Goal: Task Accomplishment & Management: Use online tool/utility

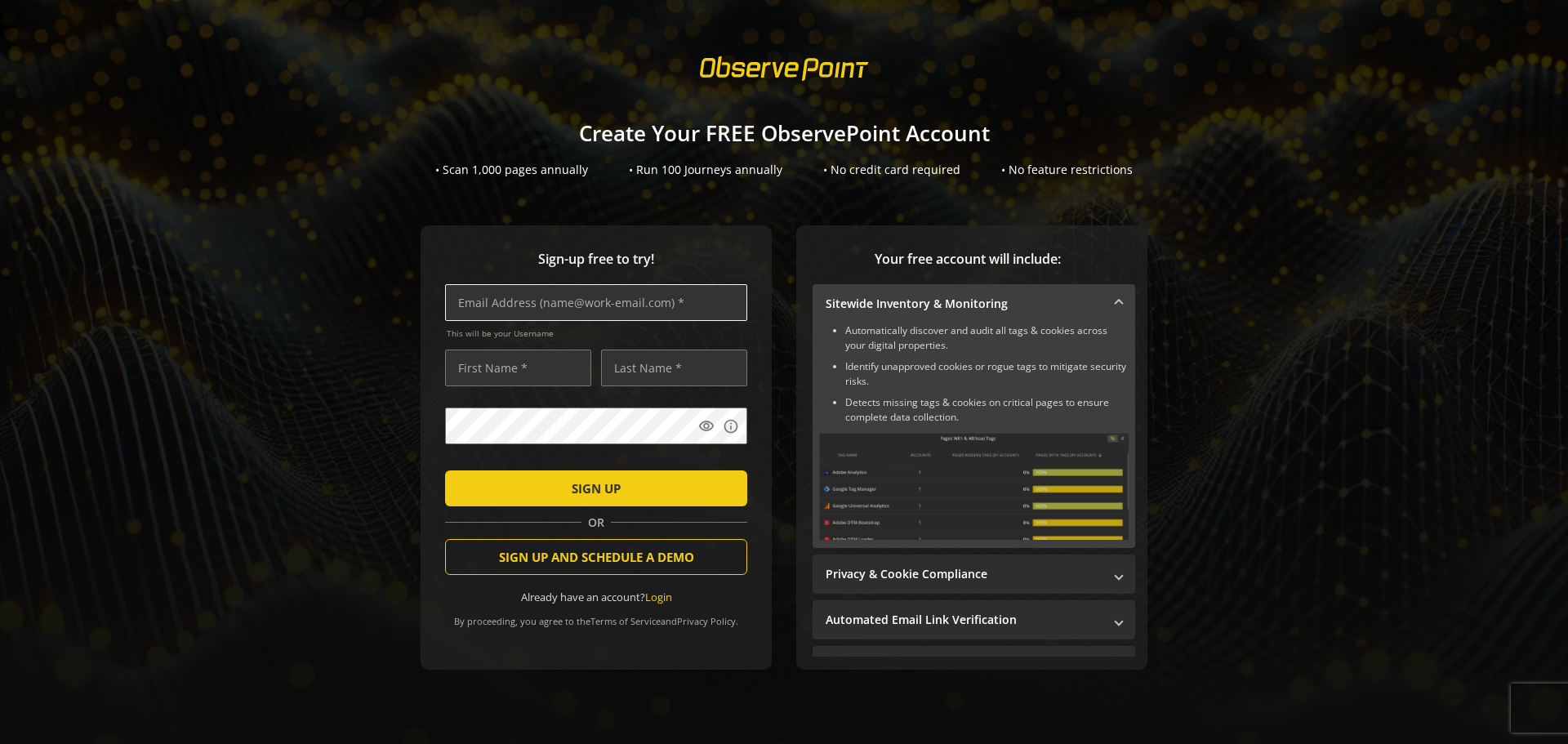
click at [547, 303] on input "text" at bounding box center [596, 302] width 303 height 37
type input "[PERSON_NAME][EMAIL_ADDRESS][PERSON_NAME][DOMAIN_NAME]"
type input "[PERSON_NAME]"
type input "St. [PERSON_NAME]"
click at [456, 372] on input "[PERSON_NAME]" at bounding box center [518, 367] width 146 height 37
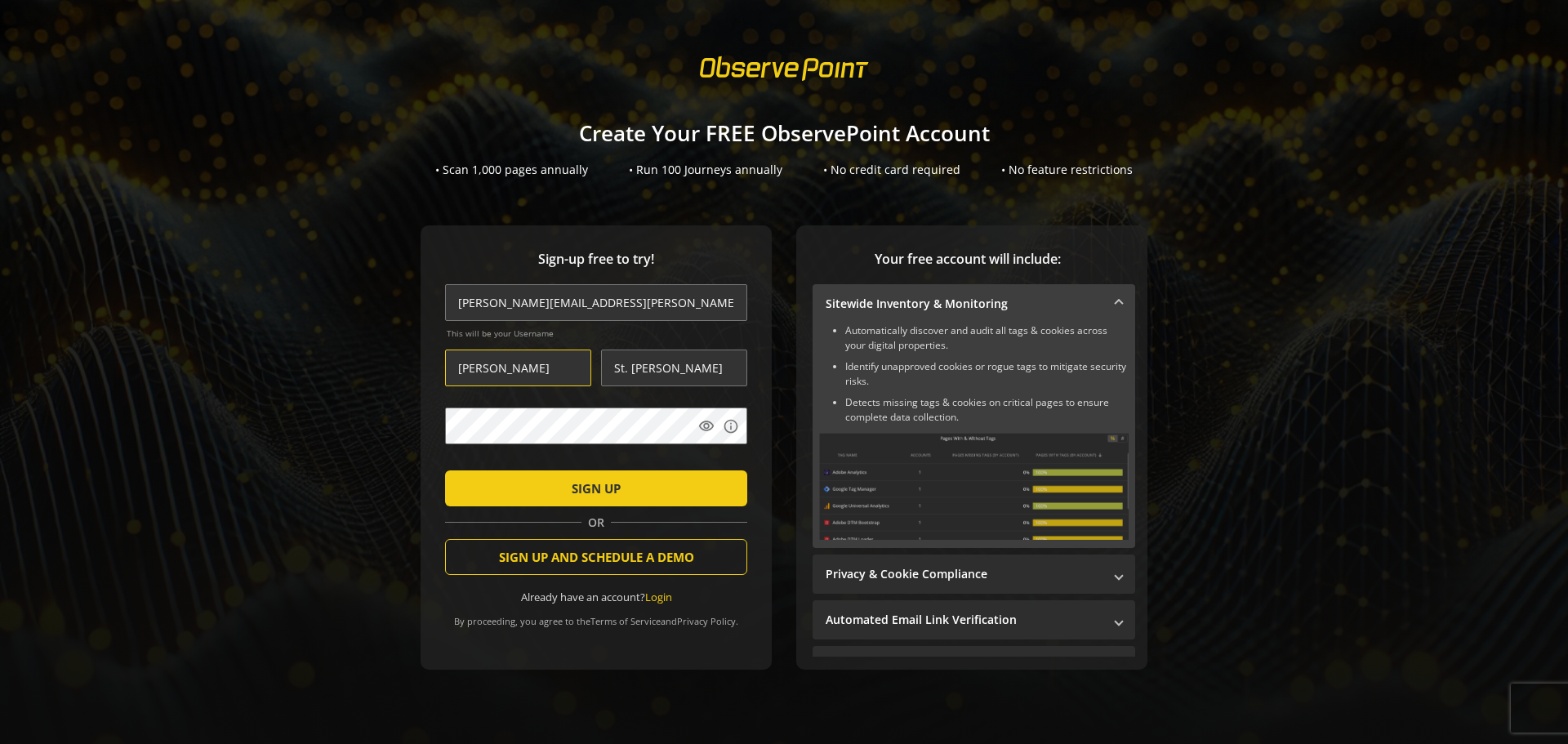
type input "[PERSON_NAME]"
click at [445, 470] on button "SIGN UP" at bounding box center [596, 488] width 303 height 36
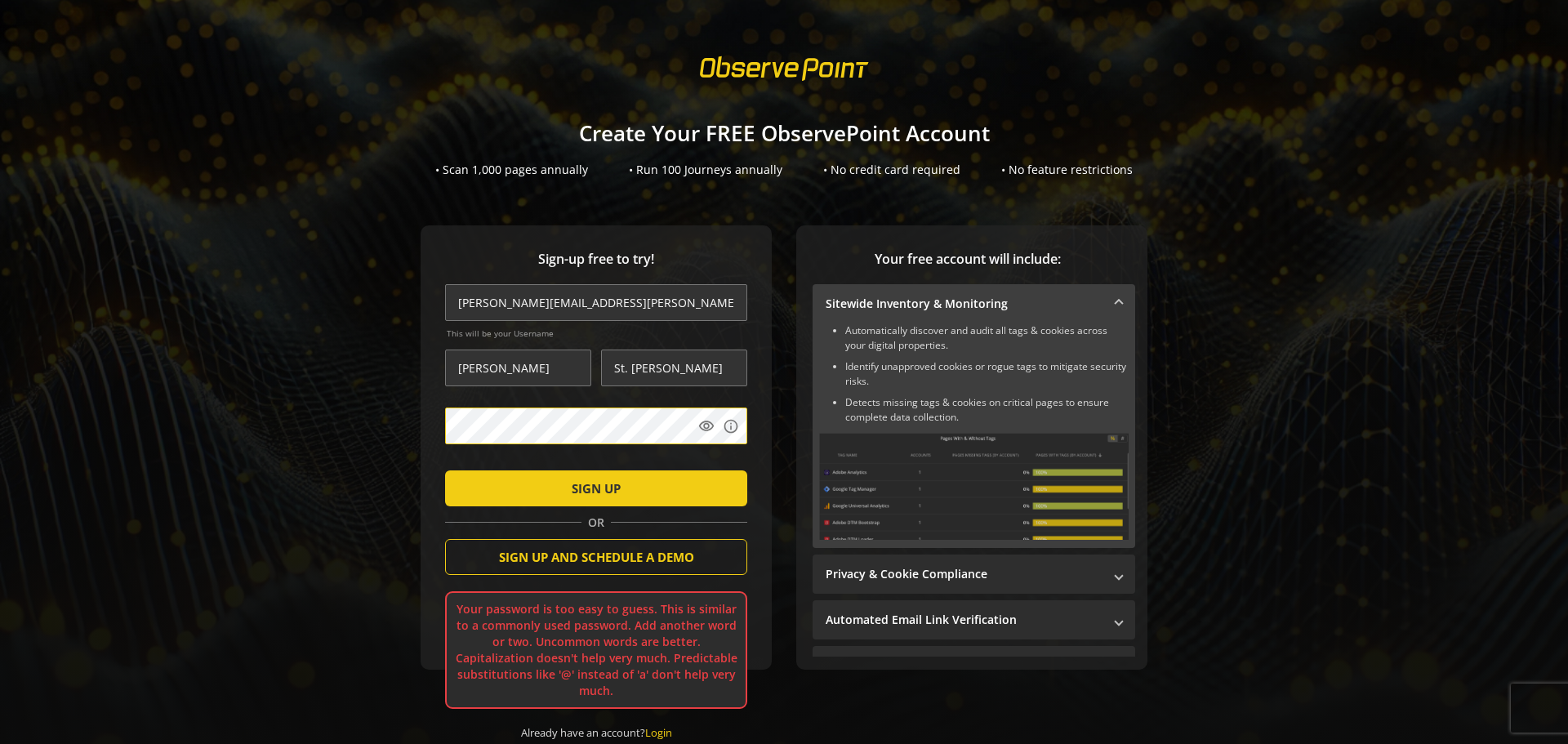
click at [445, 470] on button "SIGN UP" at bounding box center [596, 488] width 303 height 36
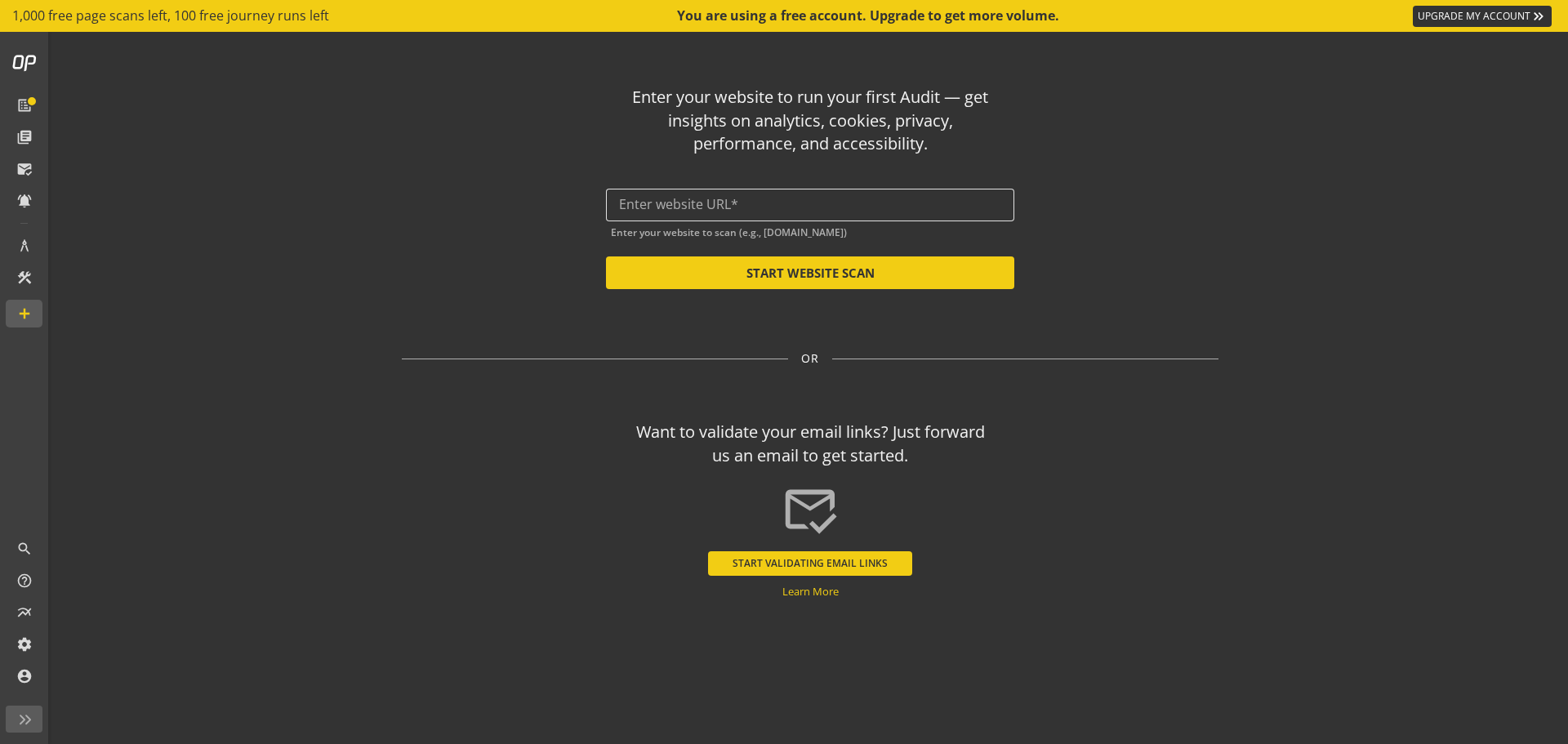
click at [666, 211] on input "text" at bounding box center [810, 204] width 382 height 16
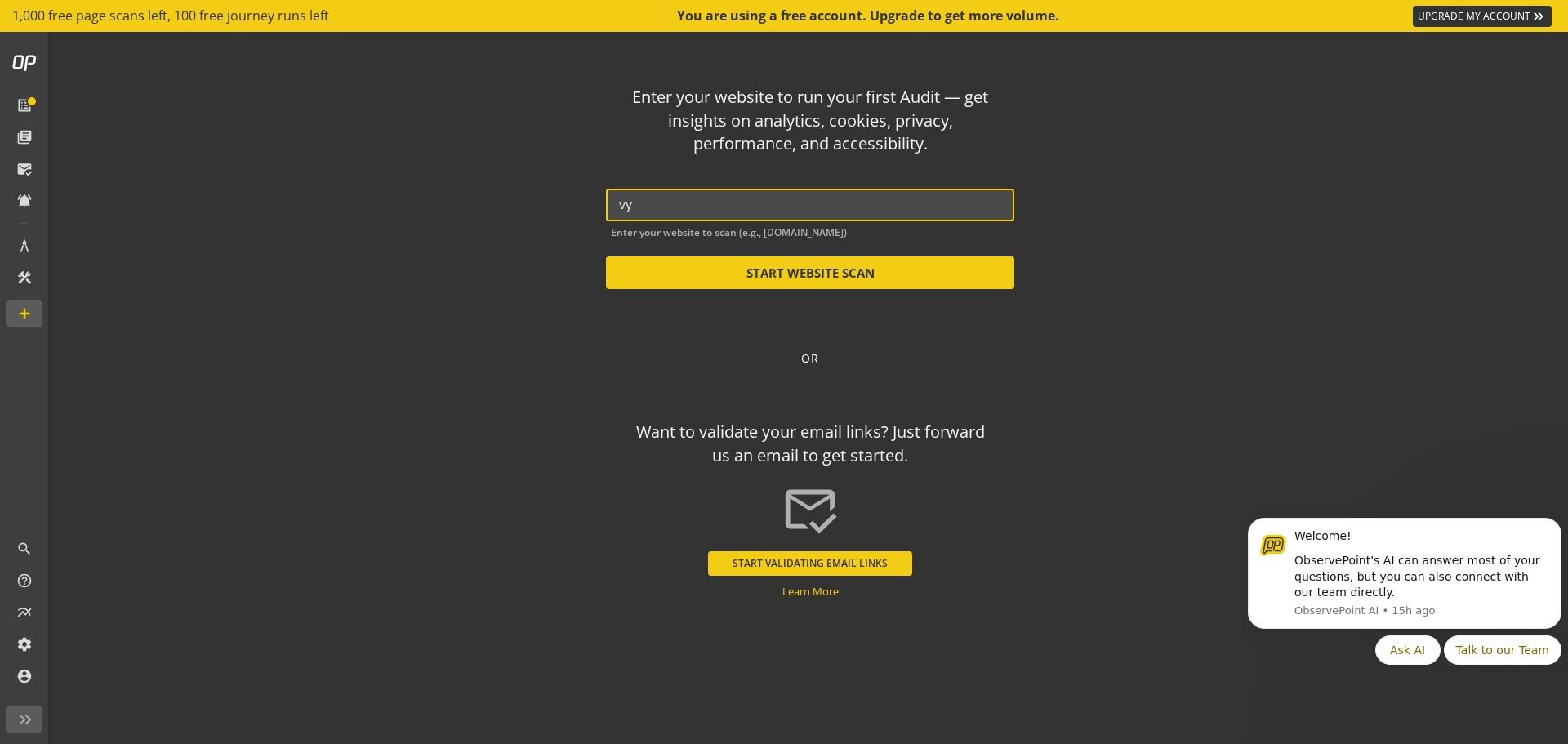
type input "v"
click at [737, 290] on button "START WEBSITE SCAN" at bounding box center [810, 273] width 408 height 33
type input "[URL][DOMAIN_NAME]"
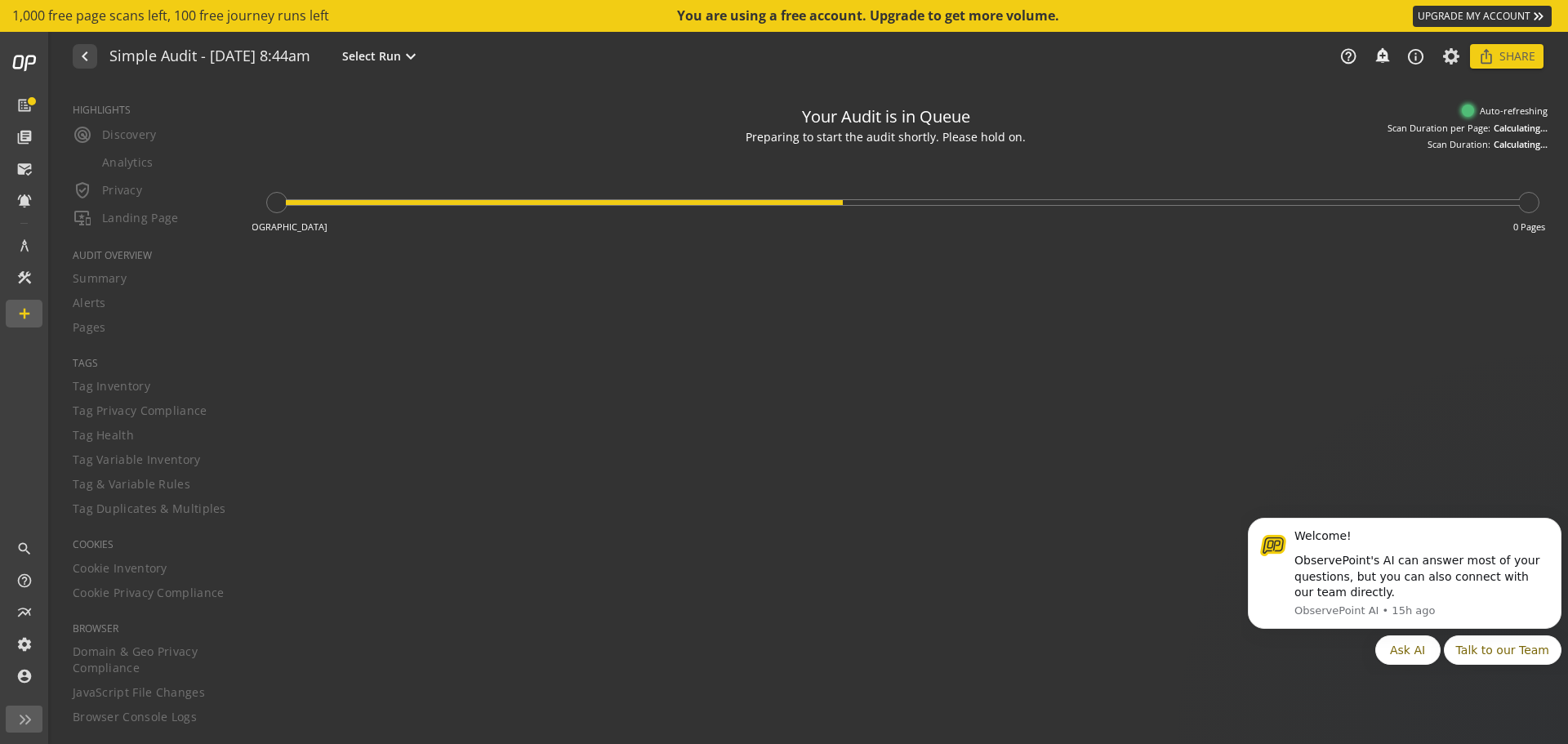
type textarea "Notes can include: -a description of what this audit is validating -changes in …"
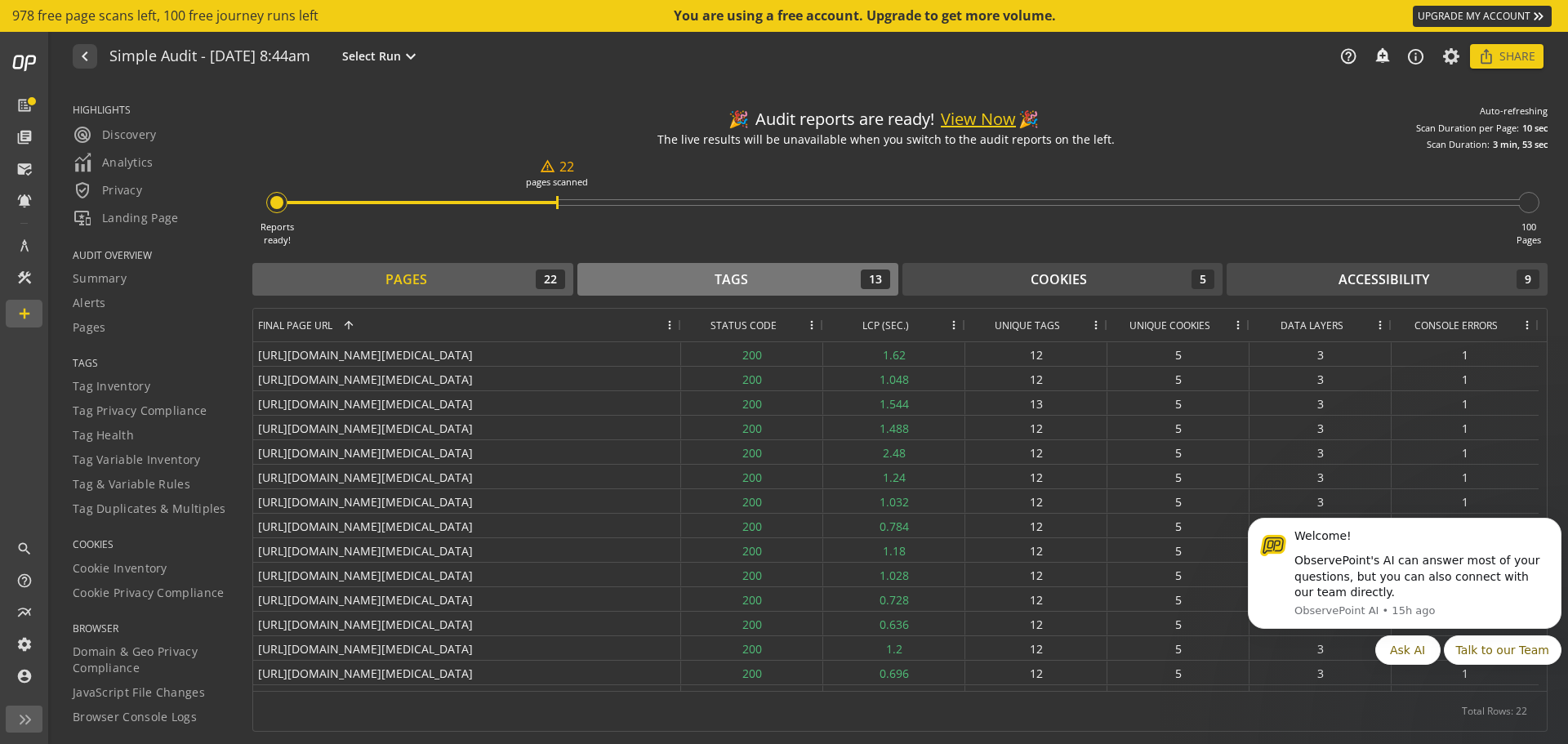
click at [764, 276] on div "Tags 13" at bounding box center [737, 279] width 304 height 20
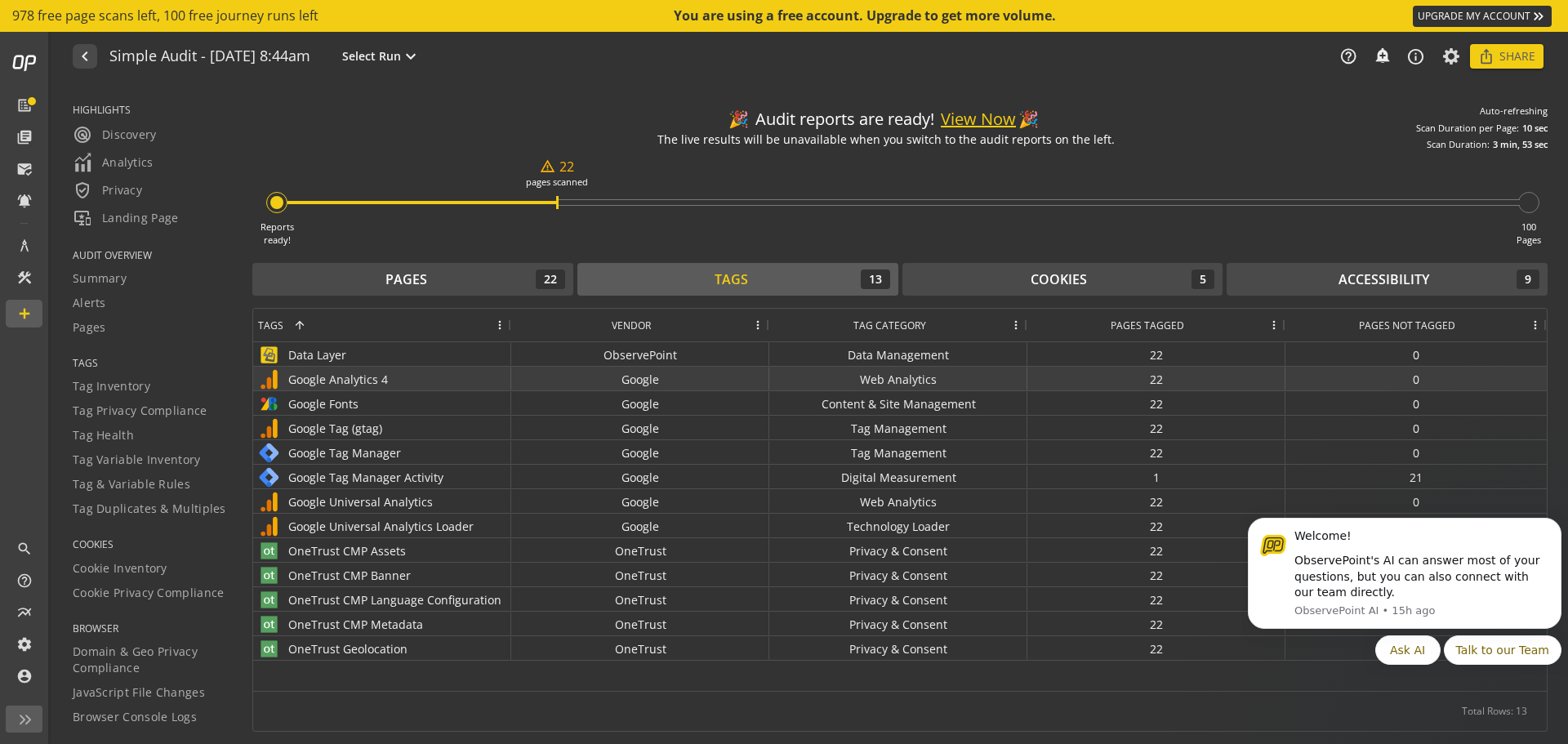
click at [358, 375] on div "Google Analytics 4" at bounding box center [382, 379] width 248 height 23
click at [356, 375] on div "Google Analytics 4" at bounding box center [382, 379] width 248 height 23
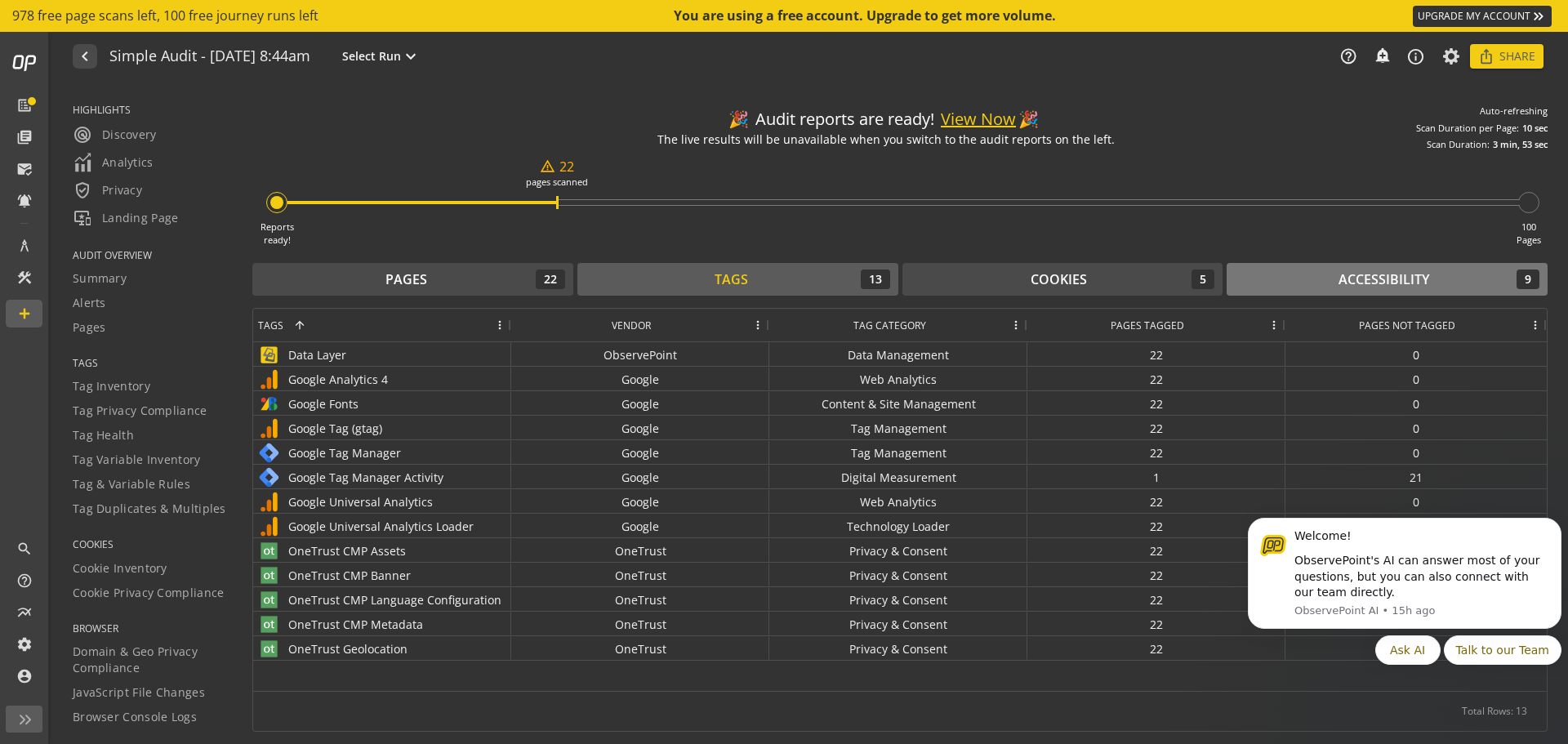
click at [1288, 262] on div "🎉 Audit reports are ready! View Now 🎉 The live results will be unavailable when…" at bounding box center [899, 414] width 1295 height 635
click at [1291, 265] on button "Accessibility 9" at bounding box center [1387, 279] width 321 height 33
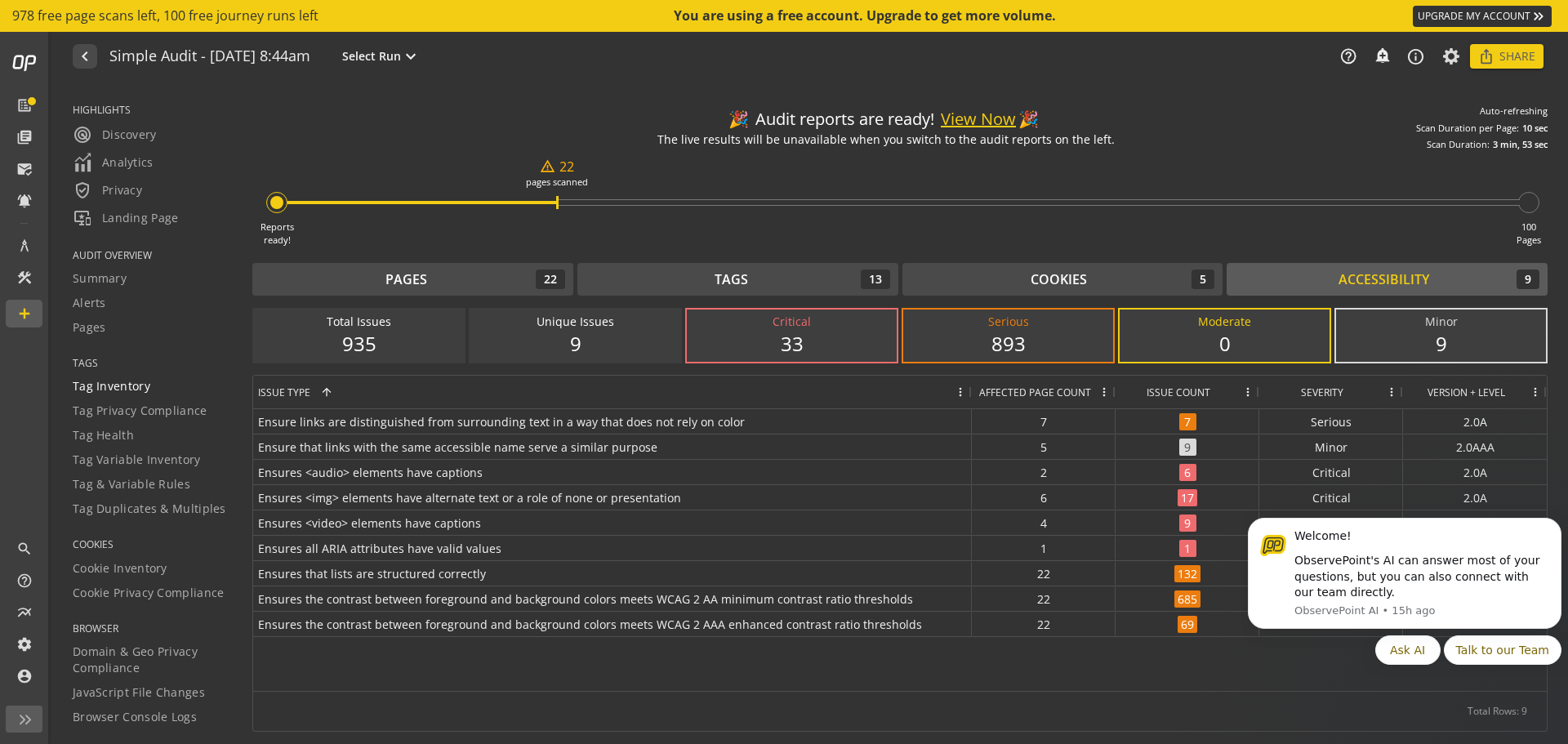
click at [109, 391] on span "Tag Inventory" at bounding box center [111, 386] width 78 height 16
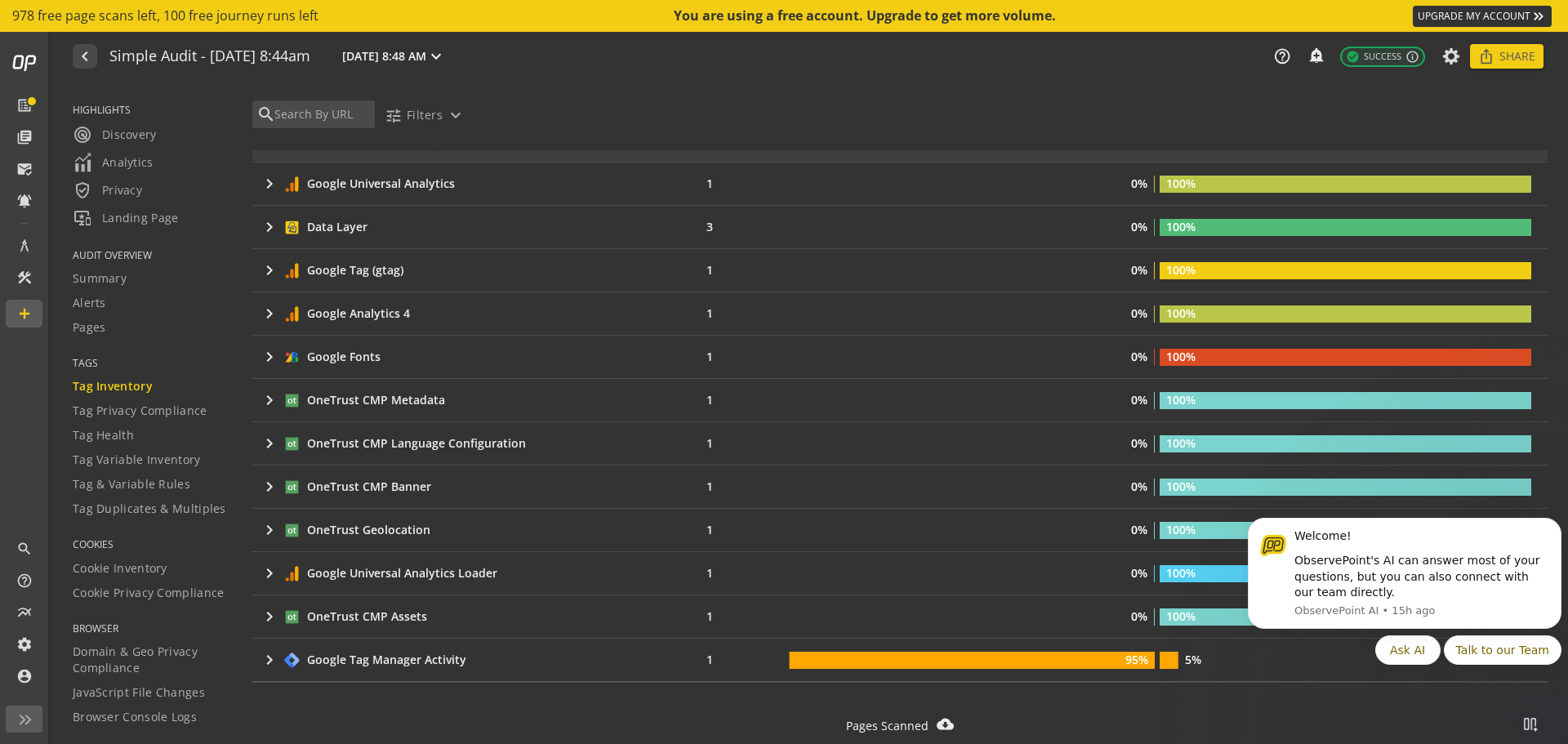
scroll to position [409, 0]
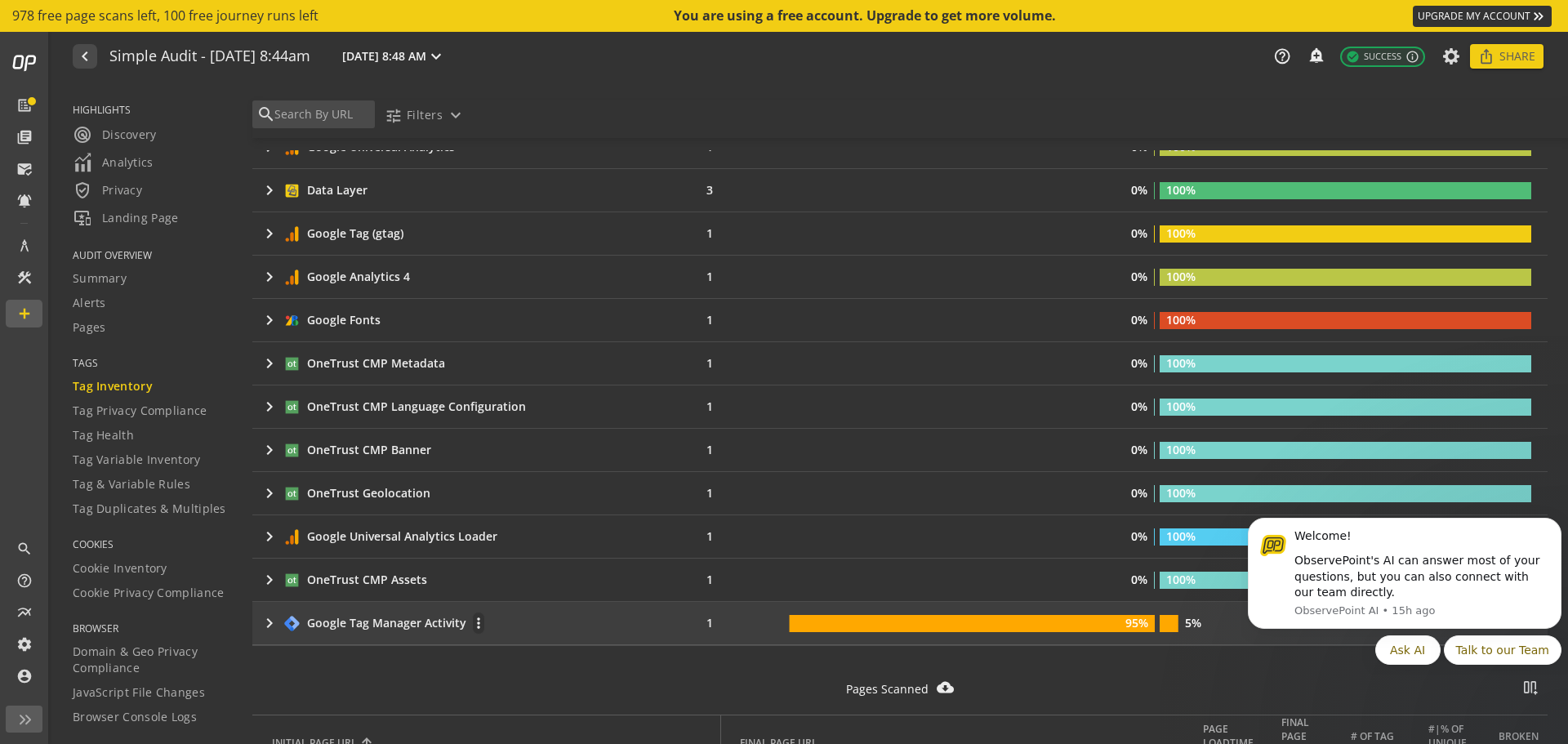
click at [397, 617] on div "Google Tag Manager Activity" at bounding box center [387, 623] width 159 height 16
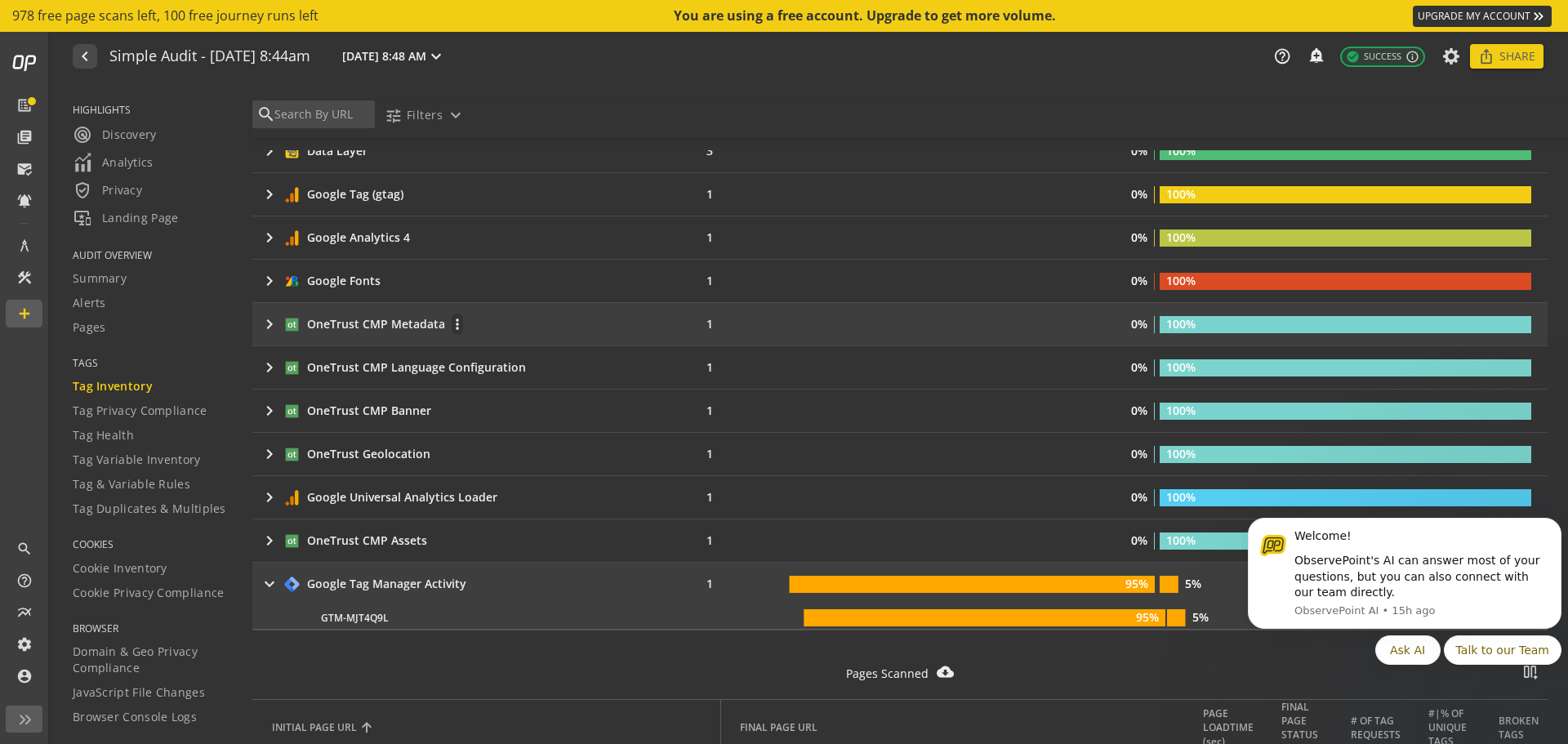
scroll to position [327, 0]
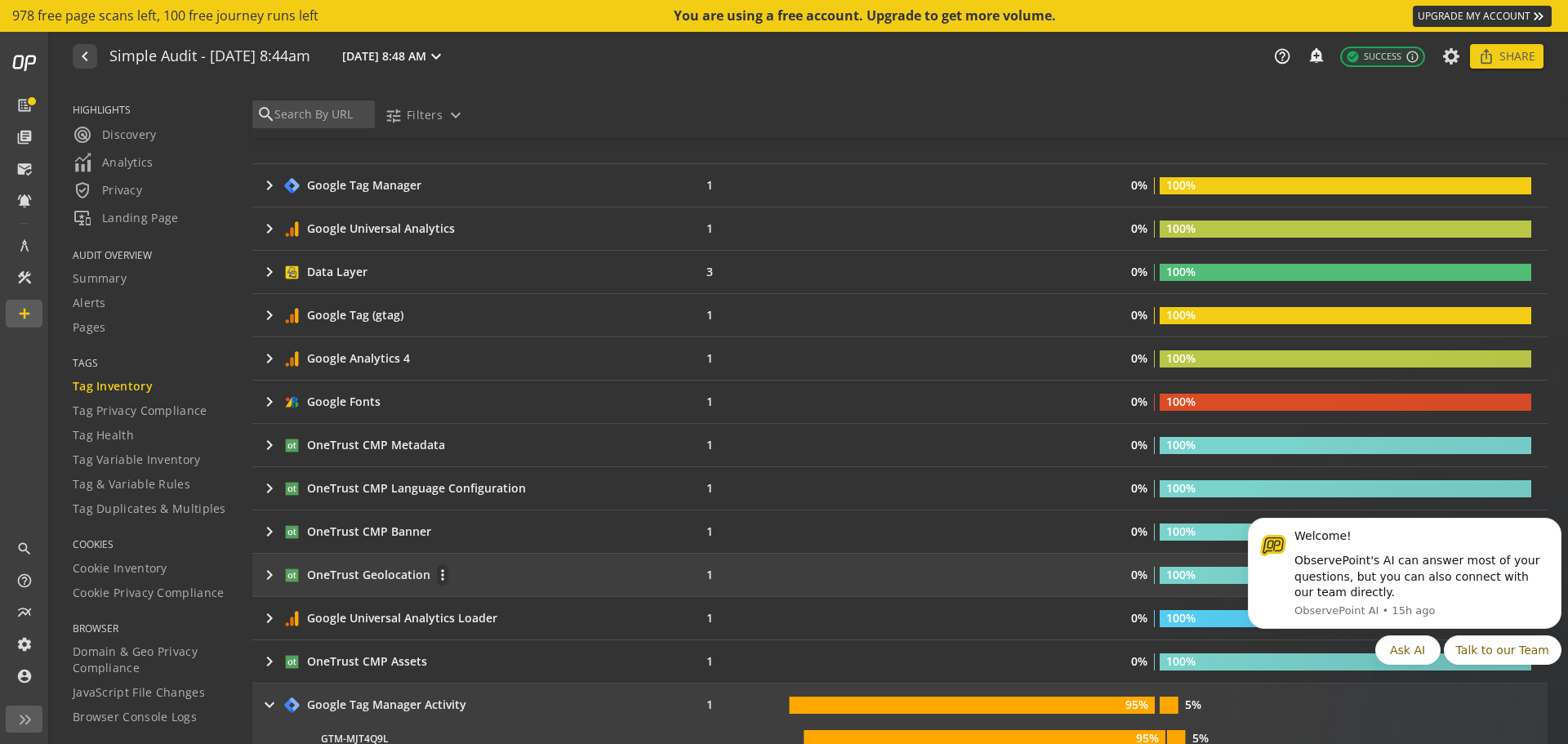
click at [351, 561] on td "keyboard_arrow_right OneTrust Geolocation more_vert" at bounding box center [457, 574] width 410 height 42
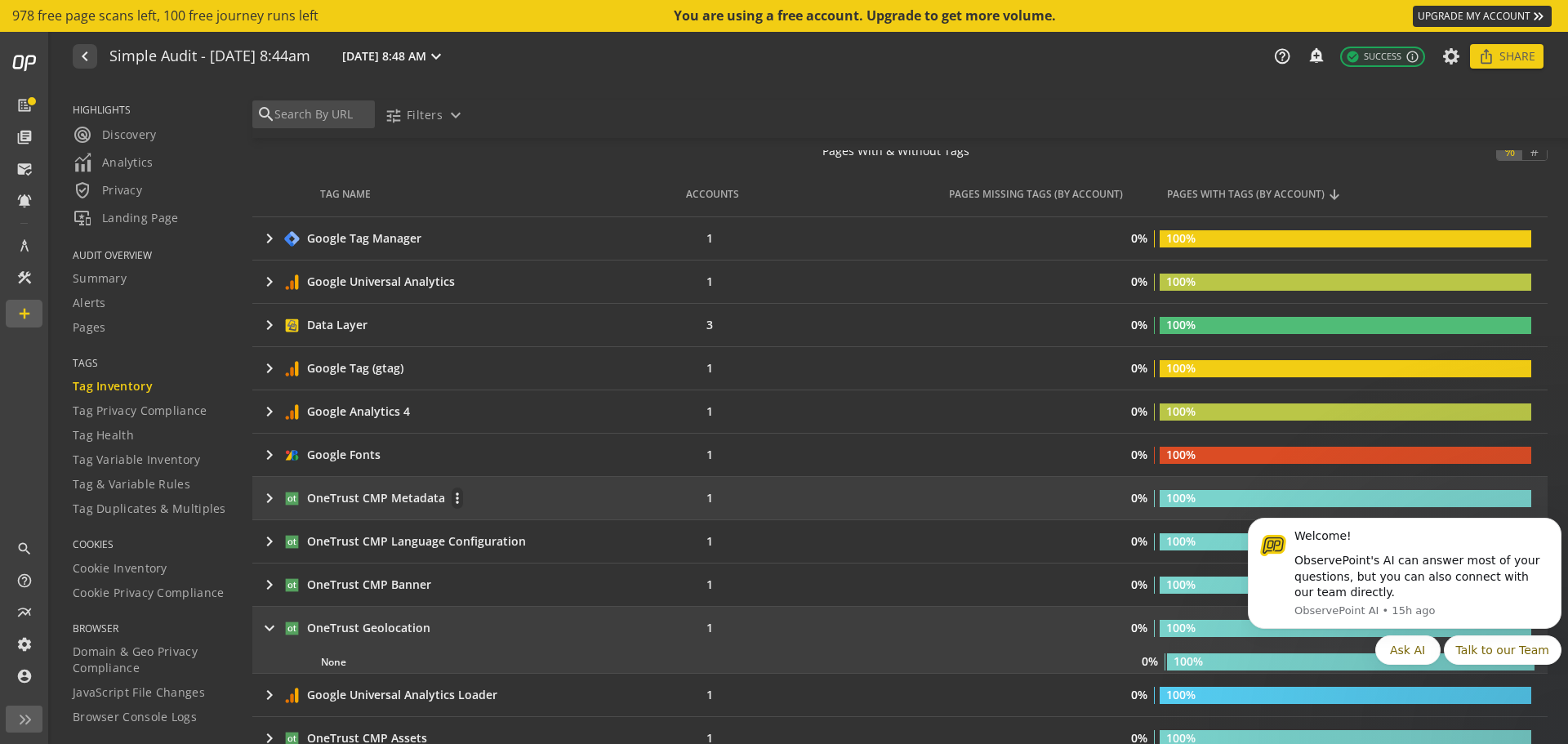
scroll to position [246, 0]
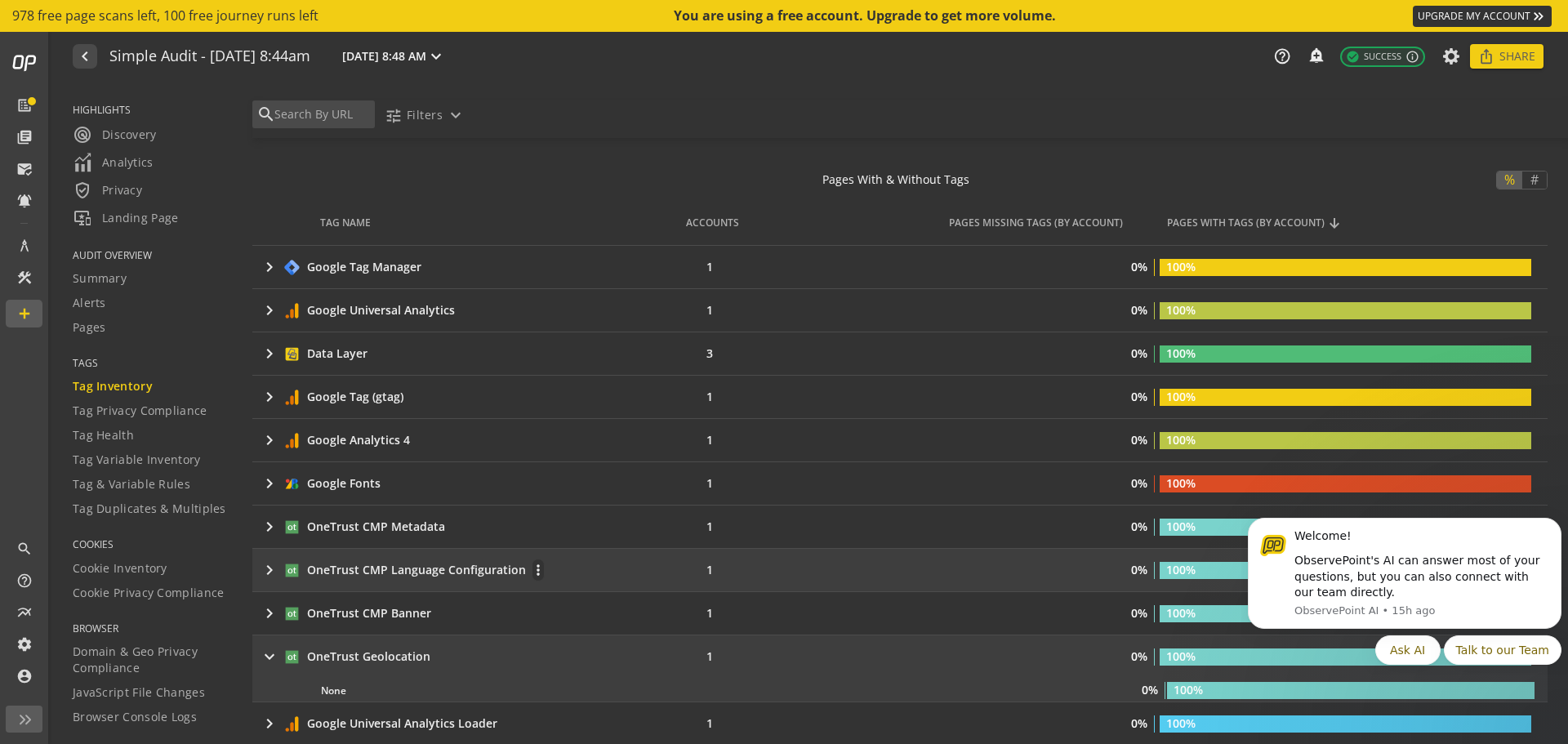
click at [361, 564] on div "OneTrust CMP Language Configuration" at bounding box center [417, 570] width 219 height 16
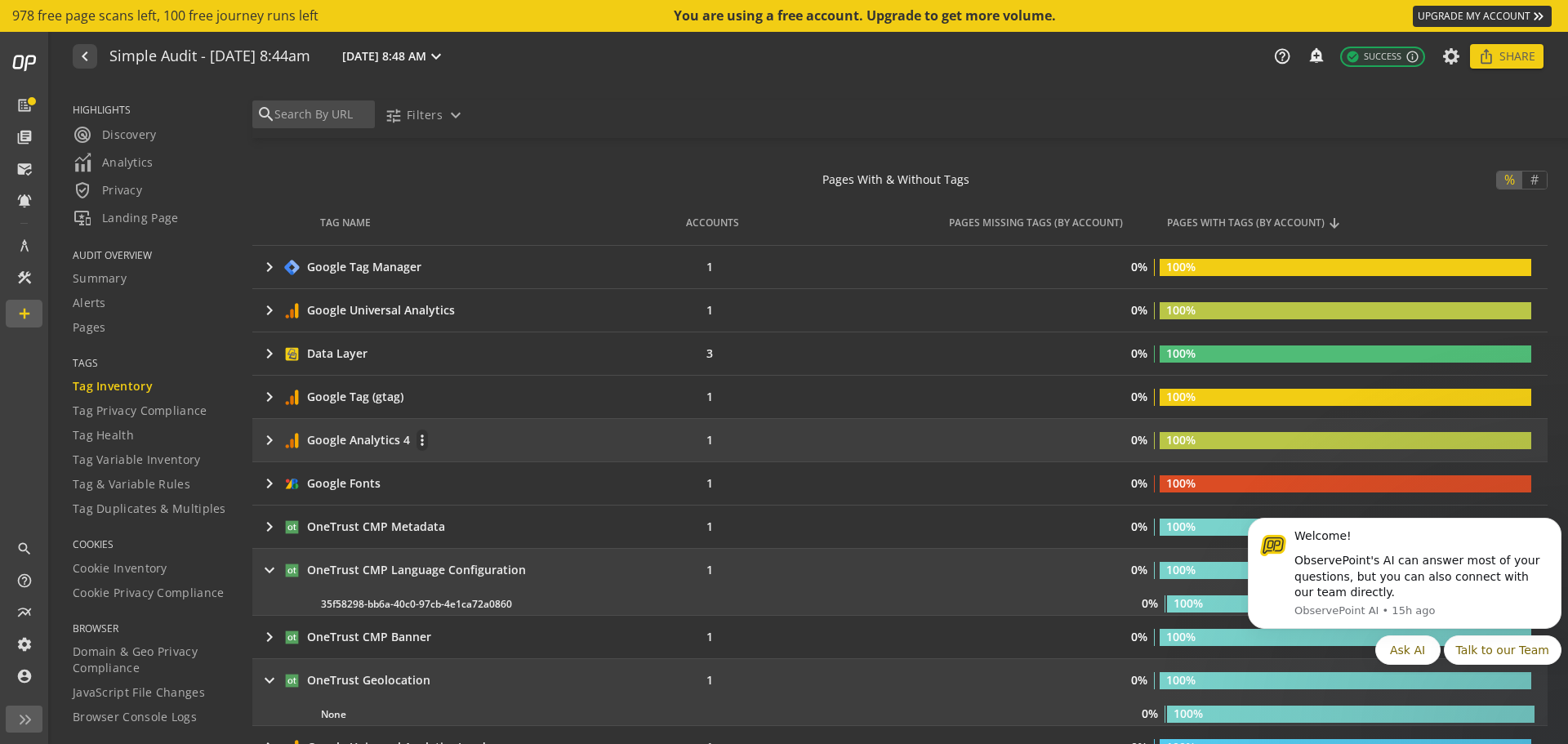
click at [361, 432] on div "Google Analytics 4" at bounding box center [359, 439] width 103 height 16
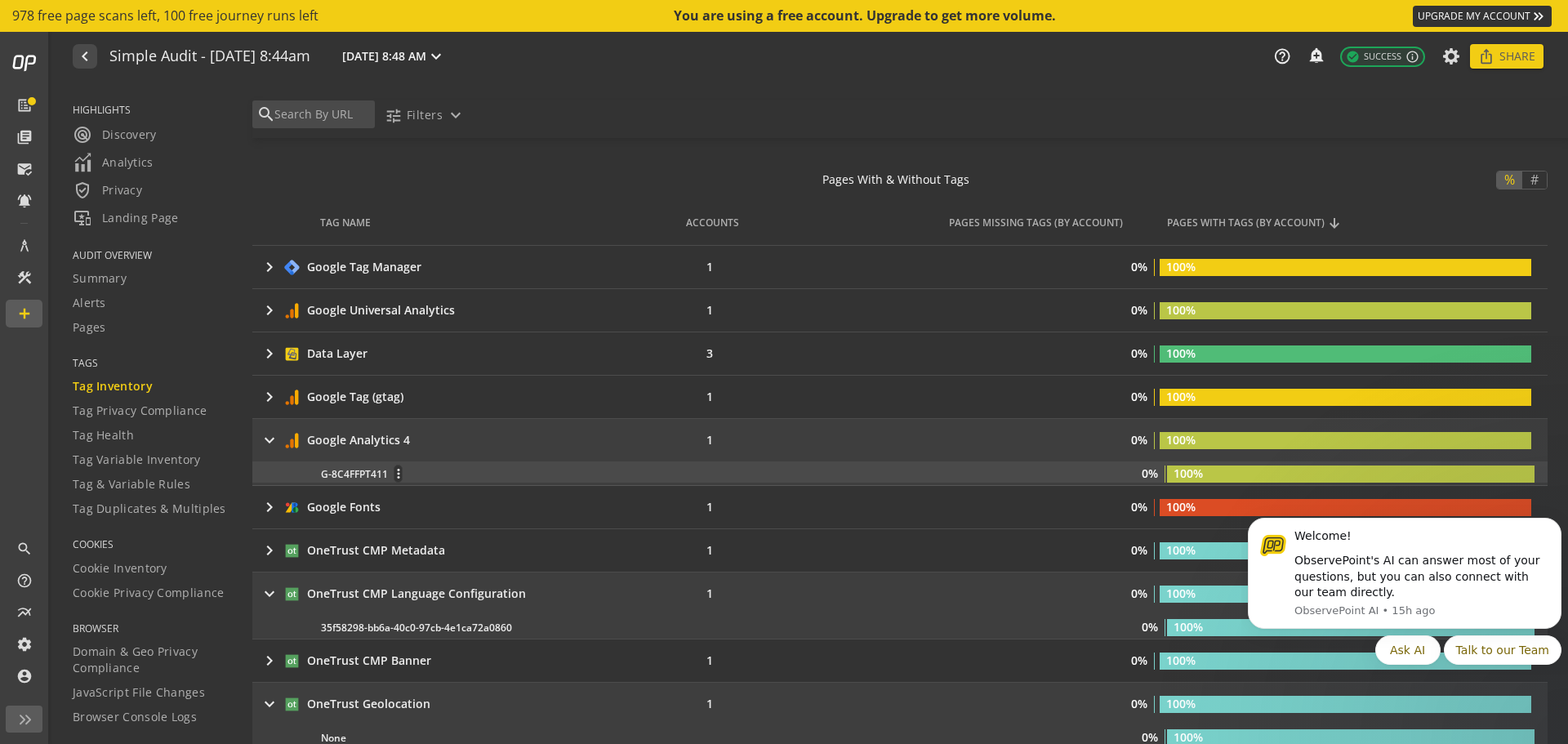
click at [348, 478] on div "G-8C4FFPT411 more_vert" at bounding box center [553, 473] width 464 height 18
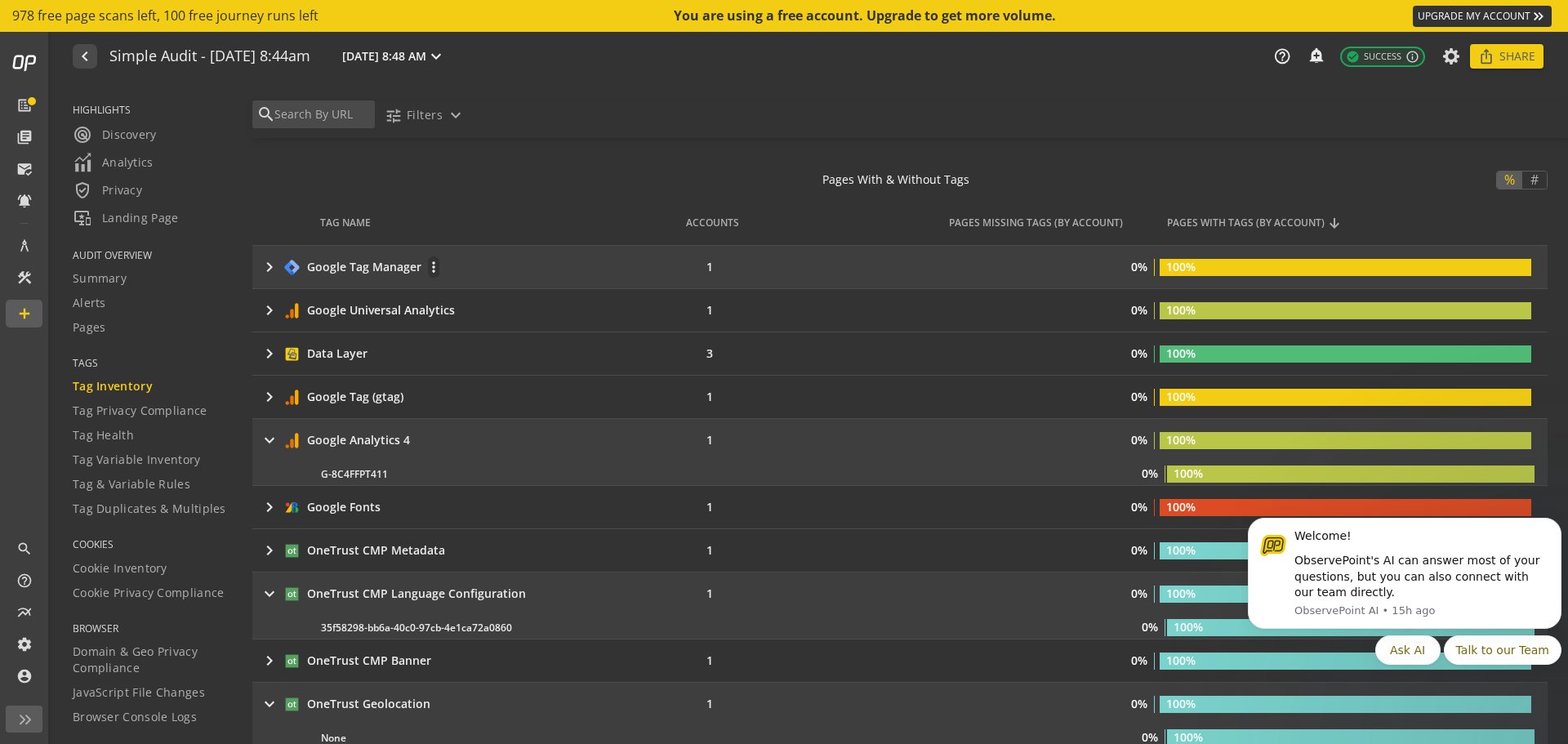
click at [351, 278] on div "keyboard_arrow_right Google Tag Manager more_vert" at bounding box center [454, 267] width 390 height 22
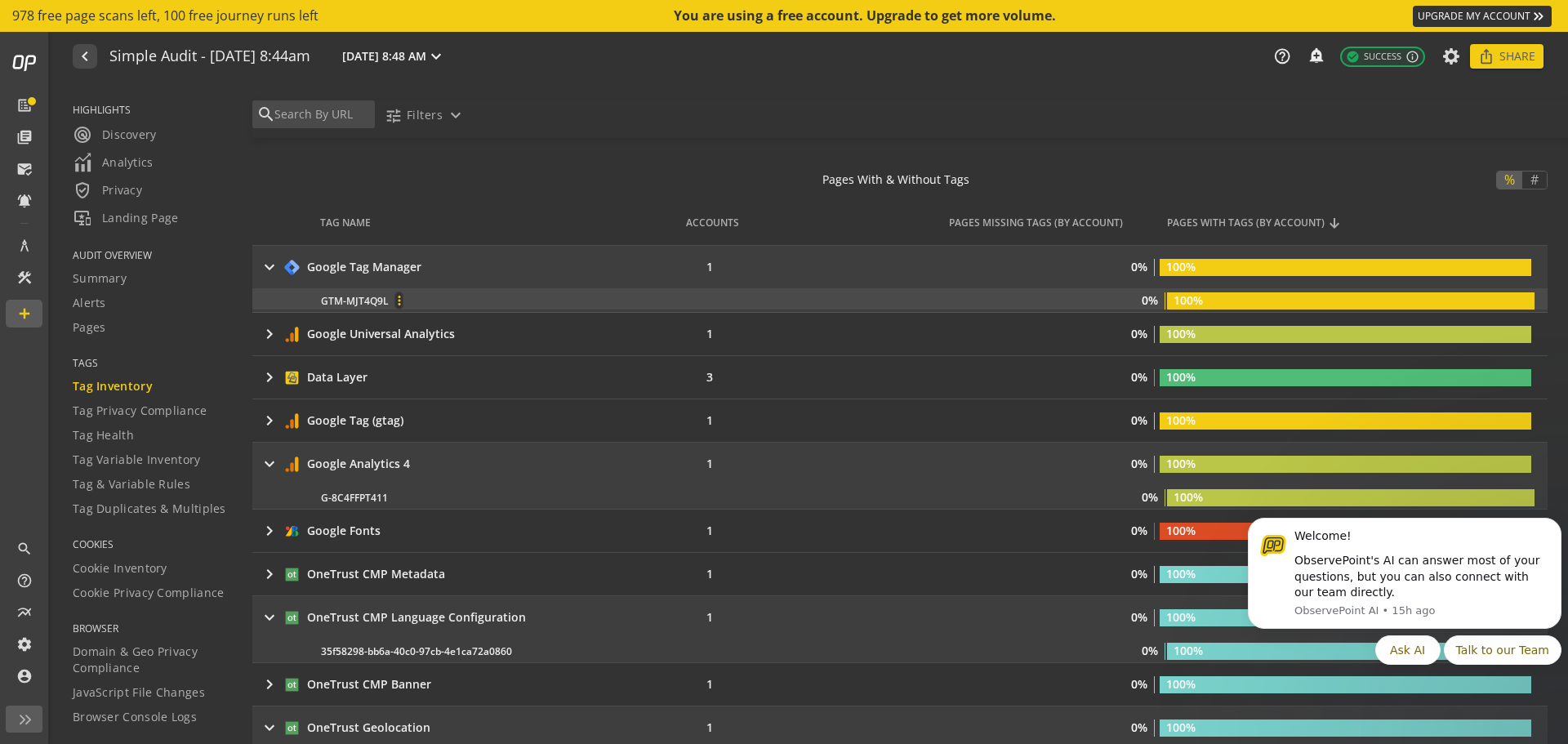
click at [396, 299] on mat-icon "more_vert" at bounding box center [399, 301] width 7 height 15
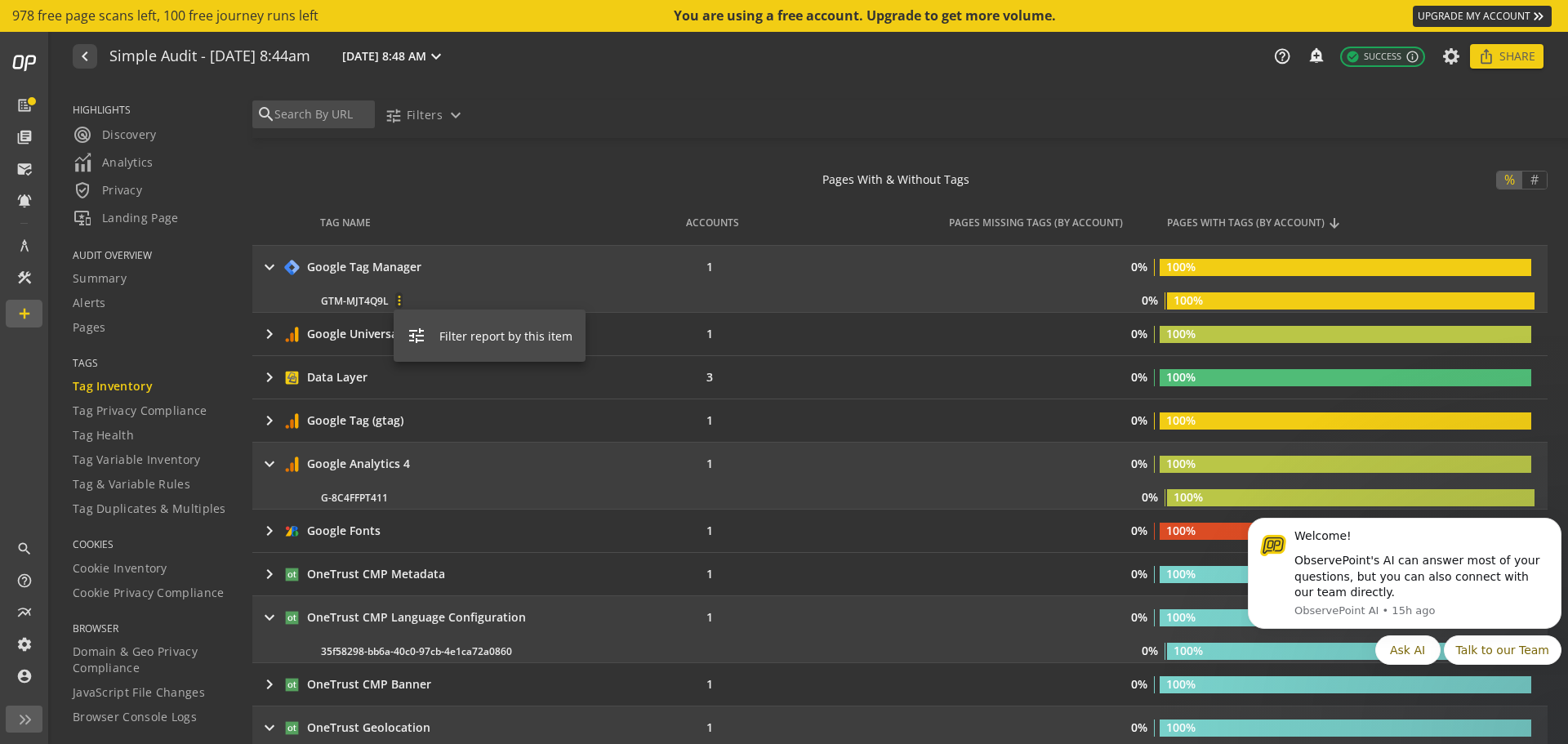
click at [474, 296] on div at bounding box center [784, 372] width 1568 height 744
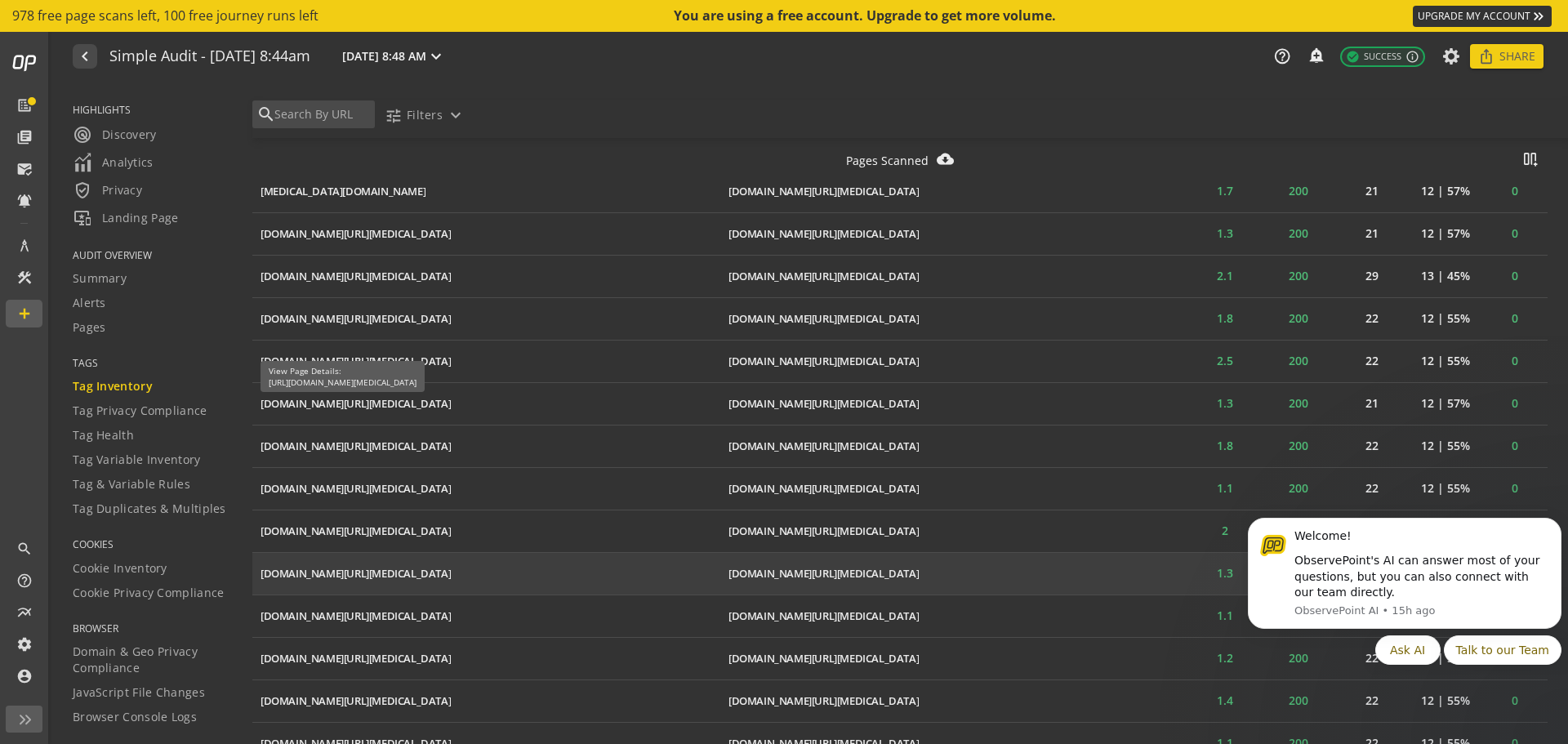
scroll to position [720, 0]
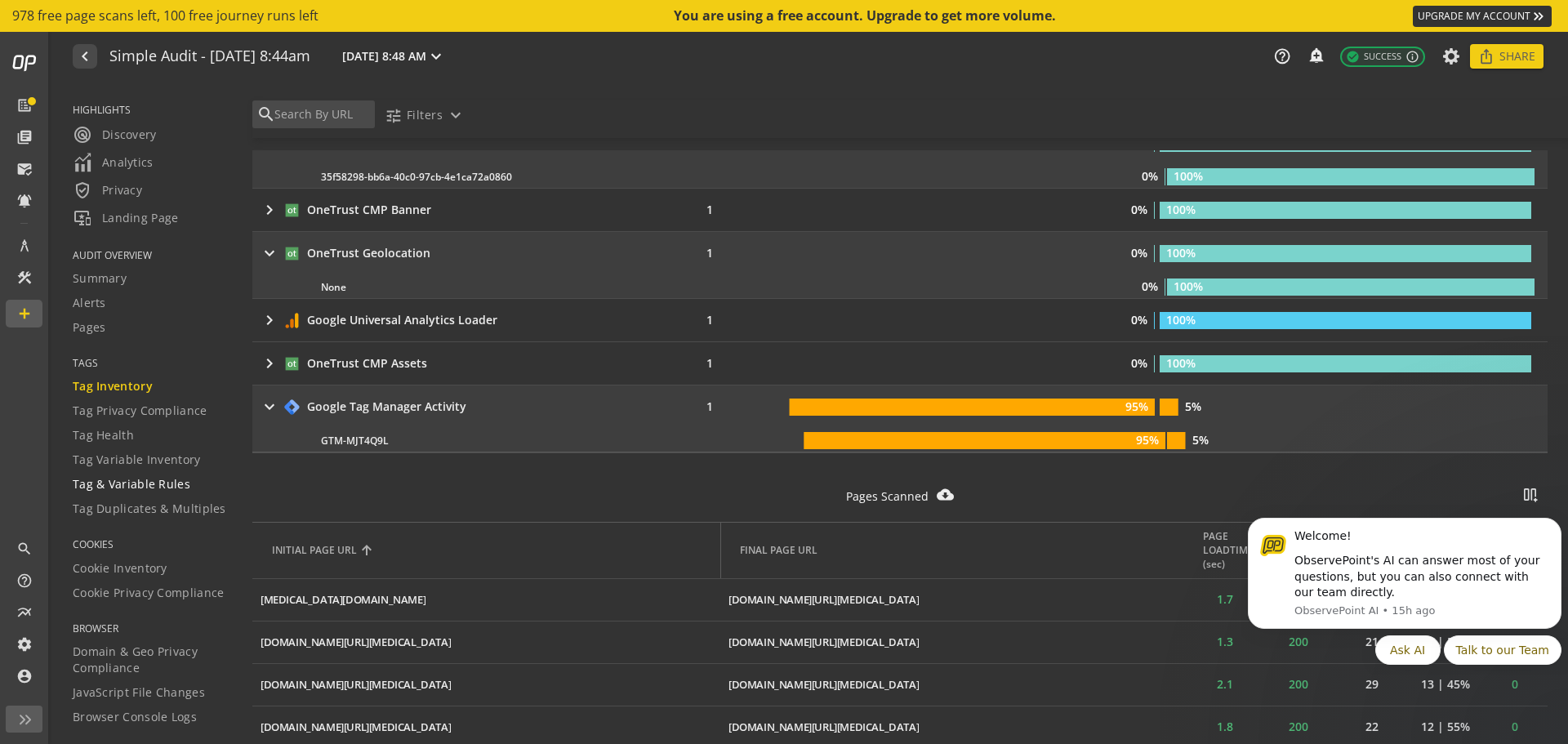
click at [180, 485] on span "Tag & Variable Rules" at bounding box center [132, 484] width 118 height 16
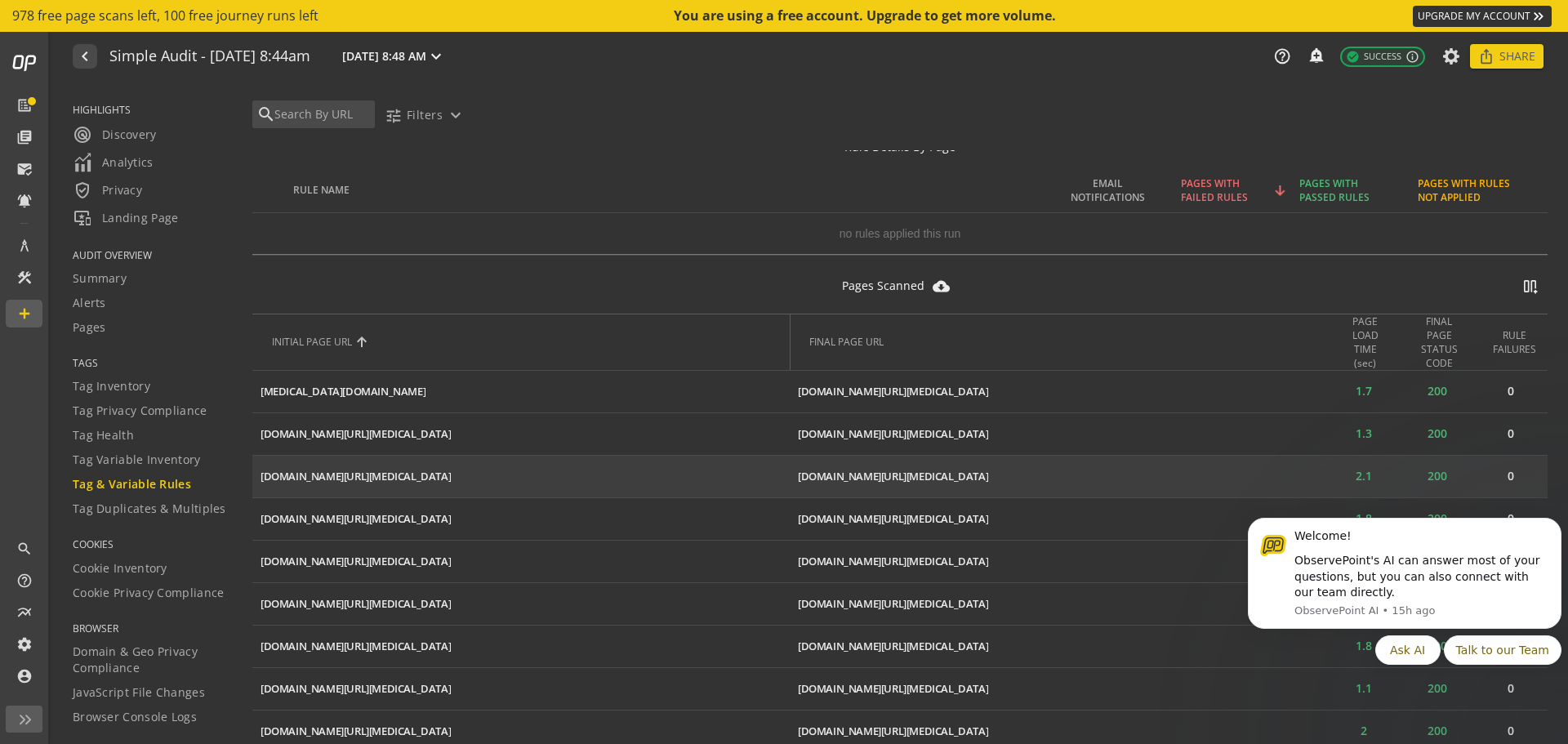
scroll to position [409, 0]
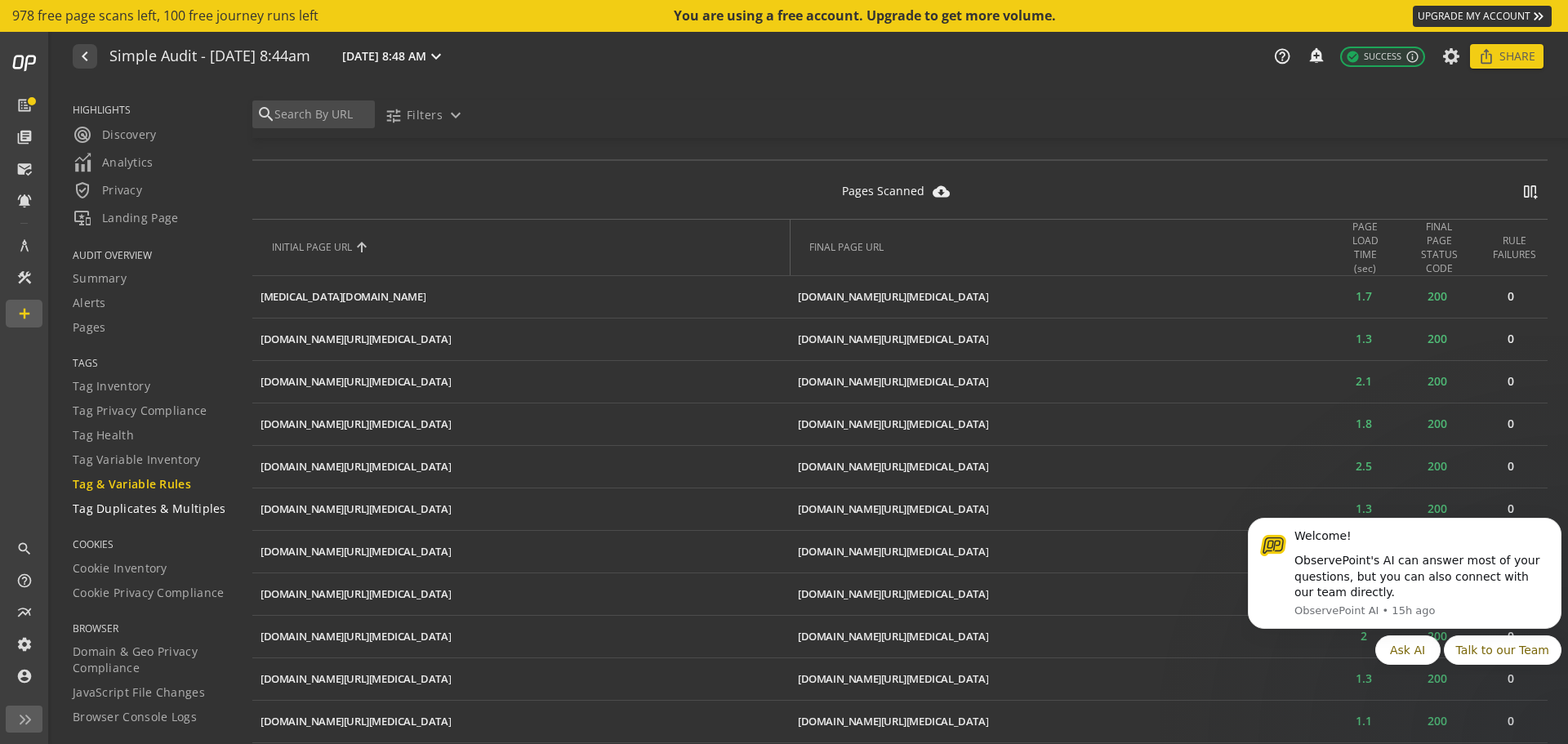
click at [156, 505] on span "Tag Duplicates & Multiples" at bounding box center [150, 508] width 154 height 16
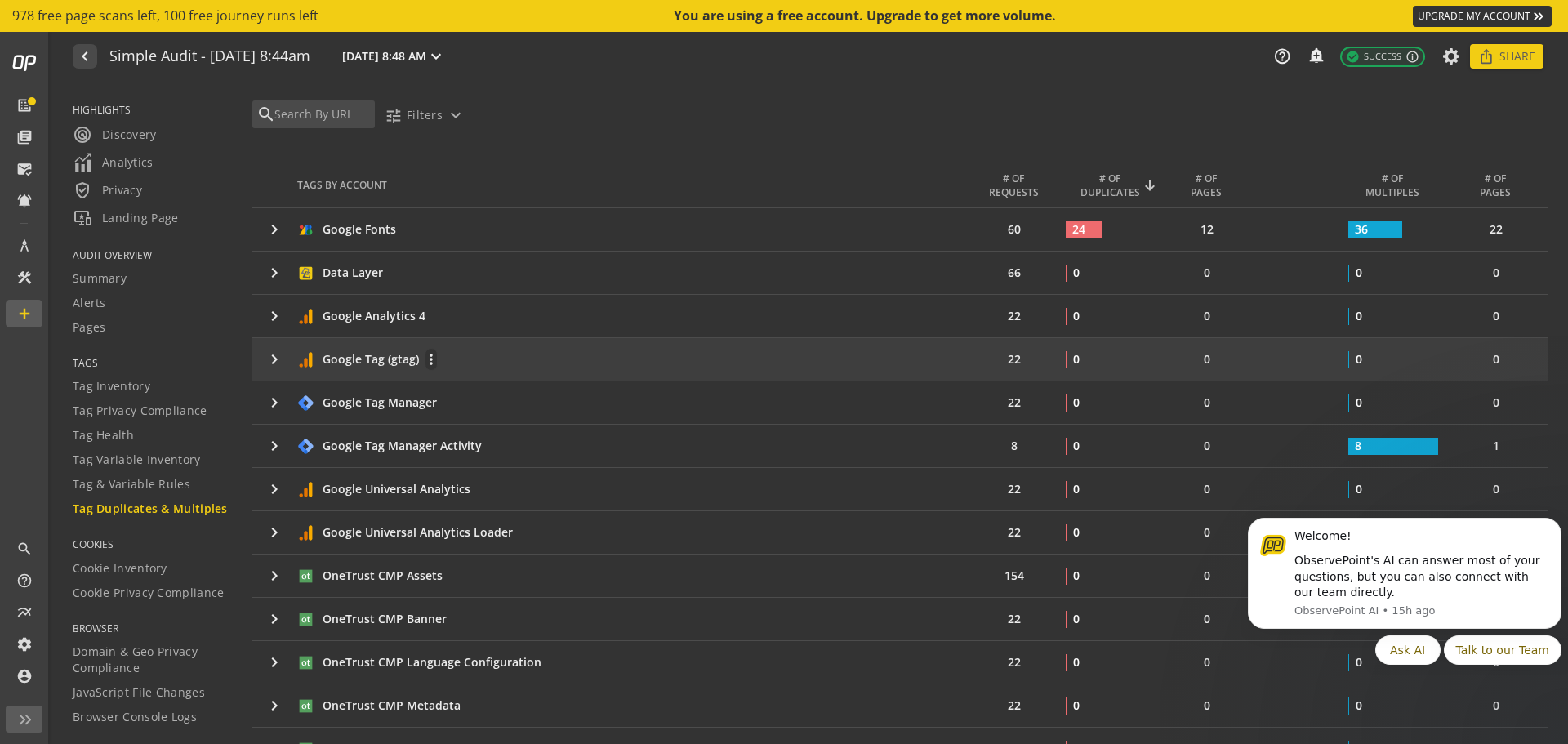
scroll to position [327, 0]
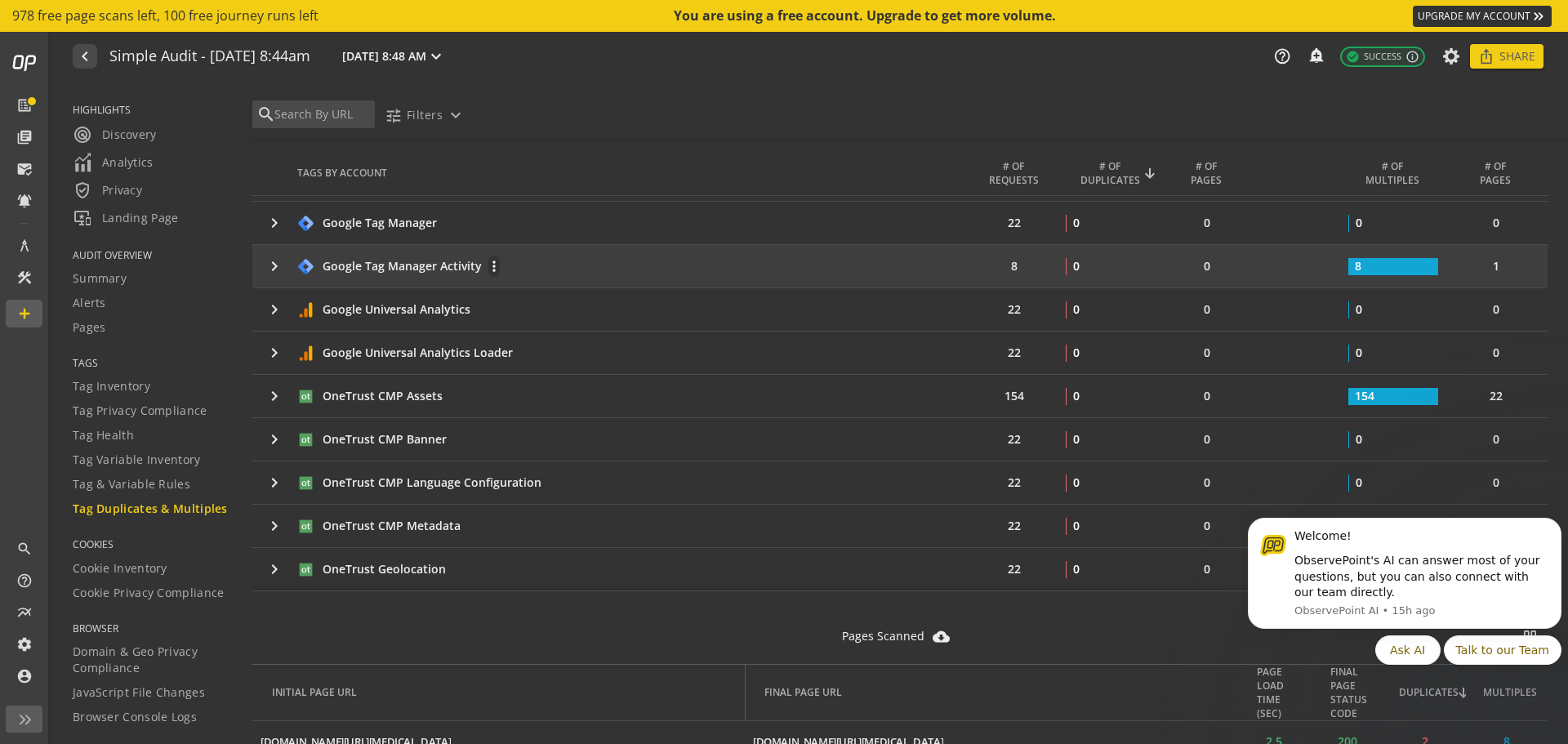
click at [350, 256] on div "Google Tag Manager Activity more_vert" at bounding box center [633, 266] width 673 height 22
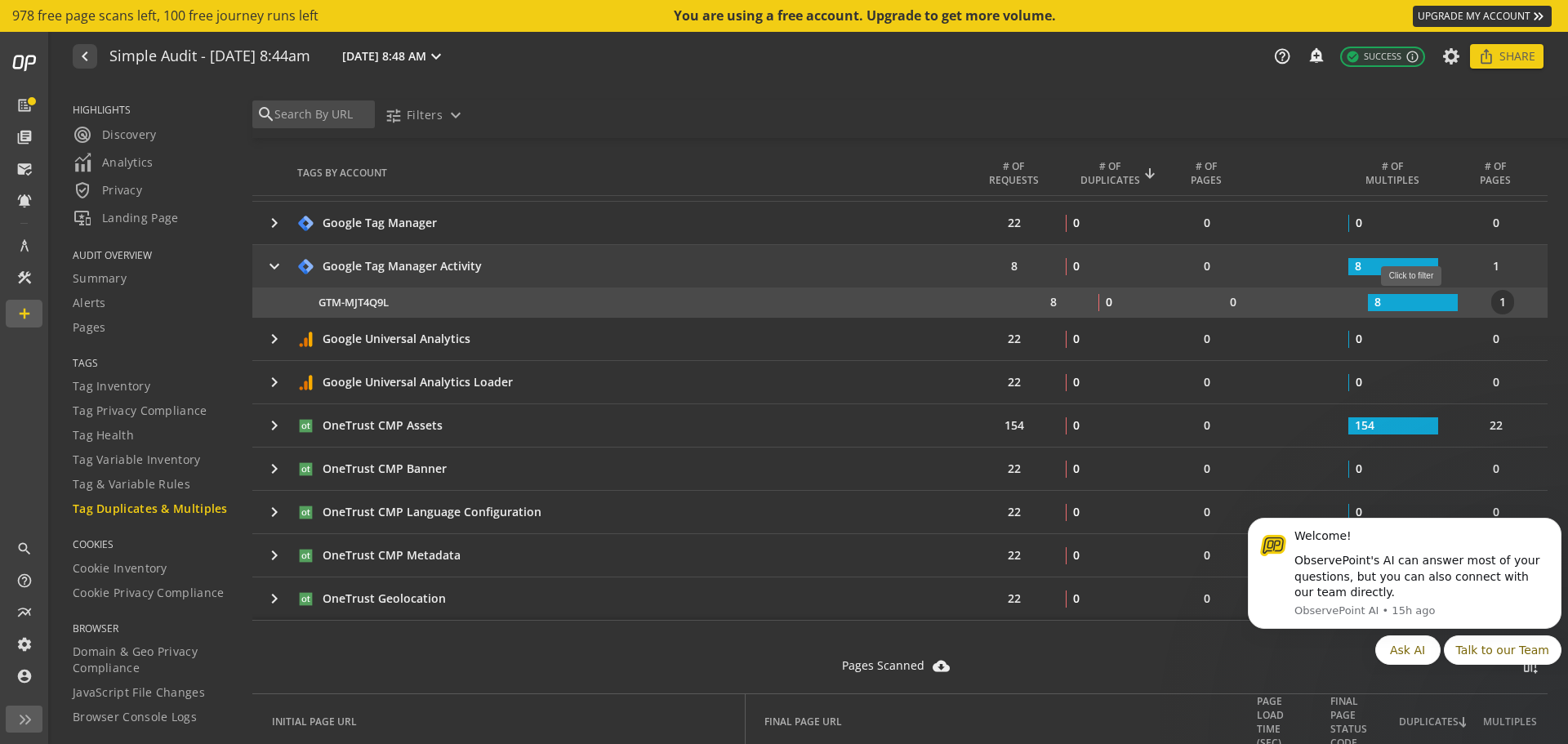
click at [1417, 295] on rect at bounding box center [1413, 303] width 90 height 17
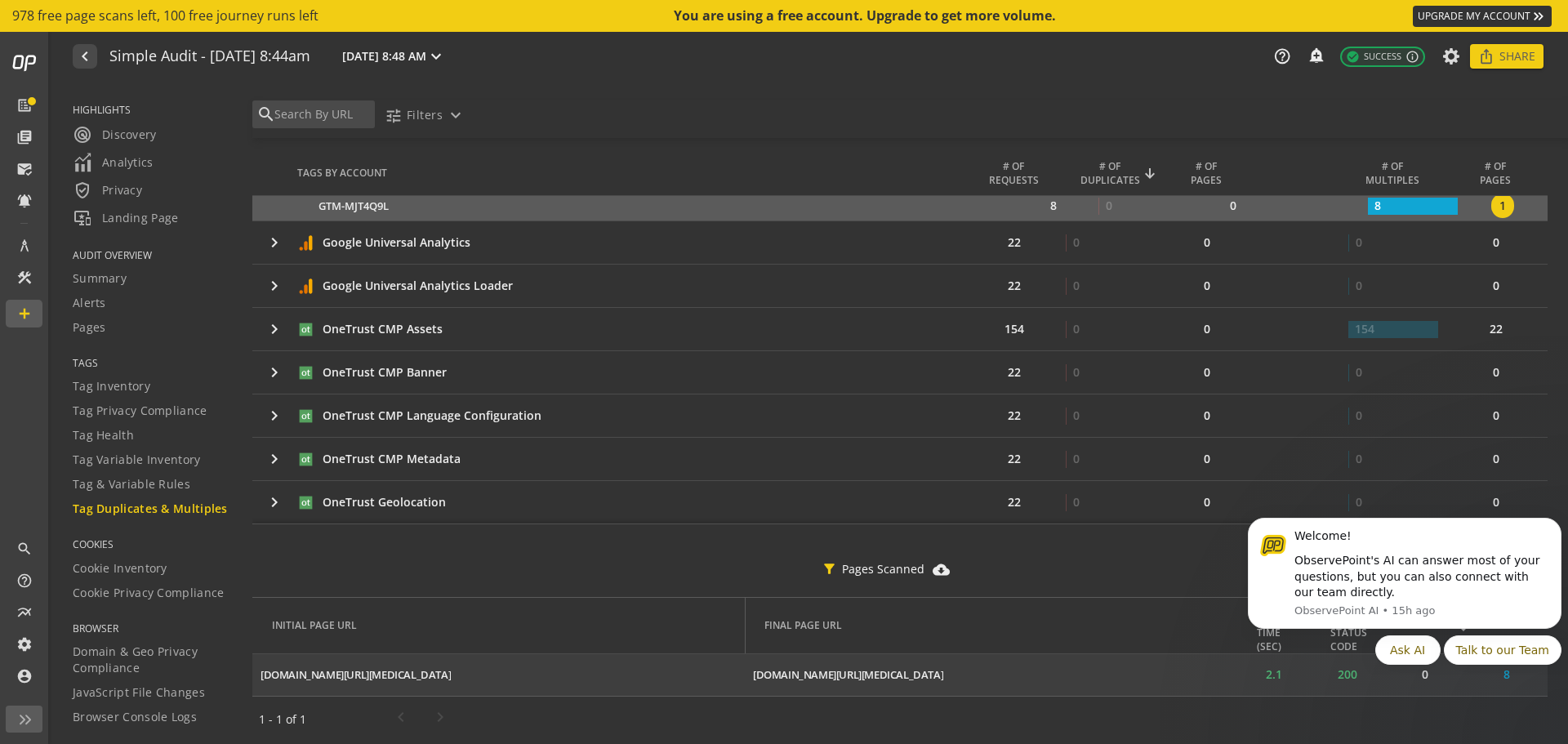
click at [378, 692] on td "[DOMAIN_NAME][URL][MEDICAL_DATA] ios_share" at bounding box center [498, 675] width 493 height 42
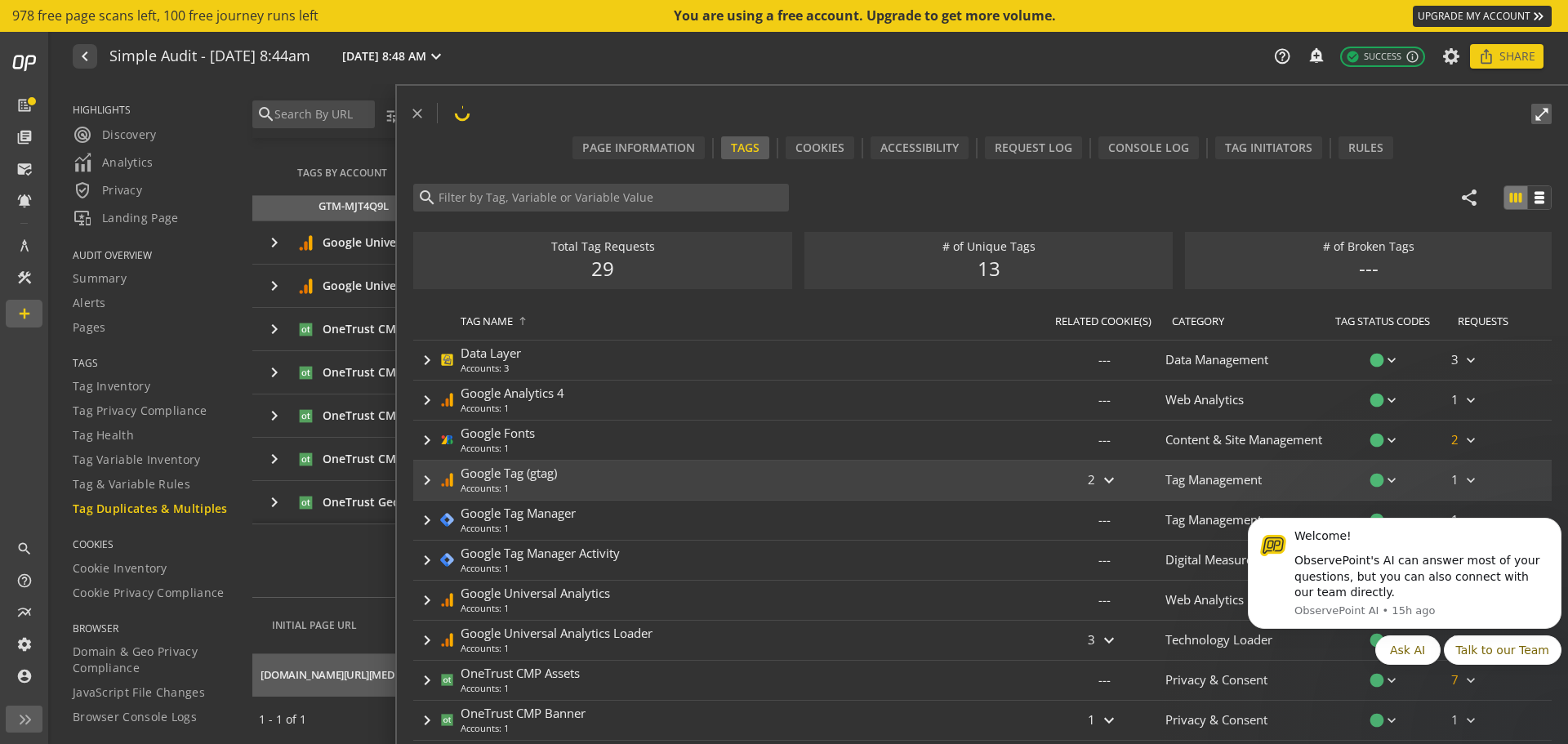
type input "Google Tag Manager Activity"
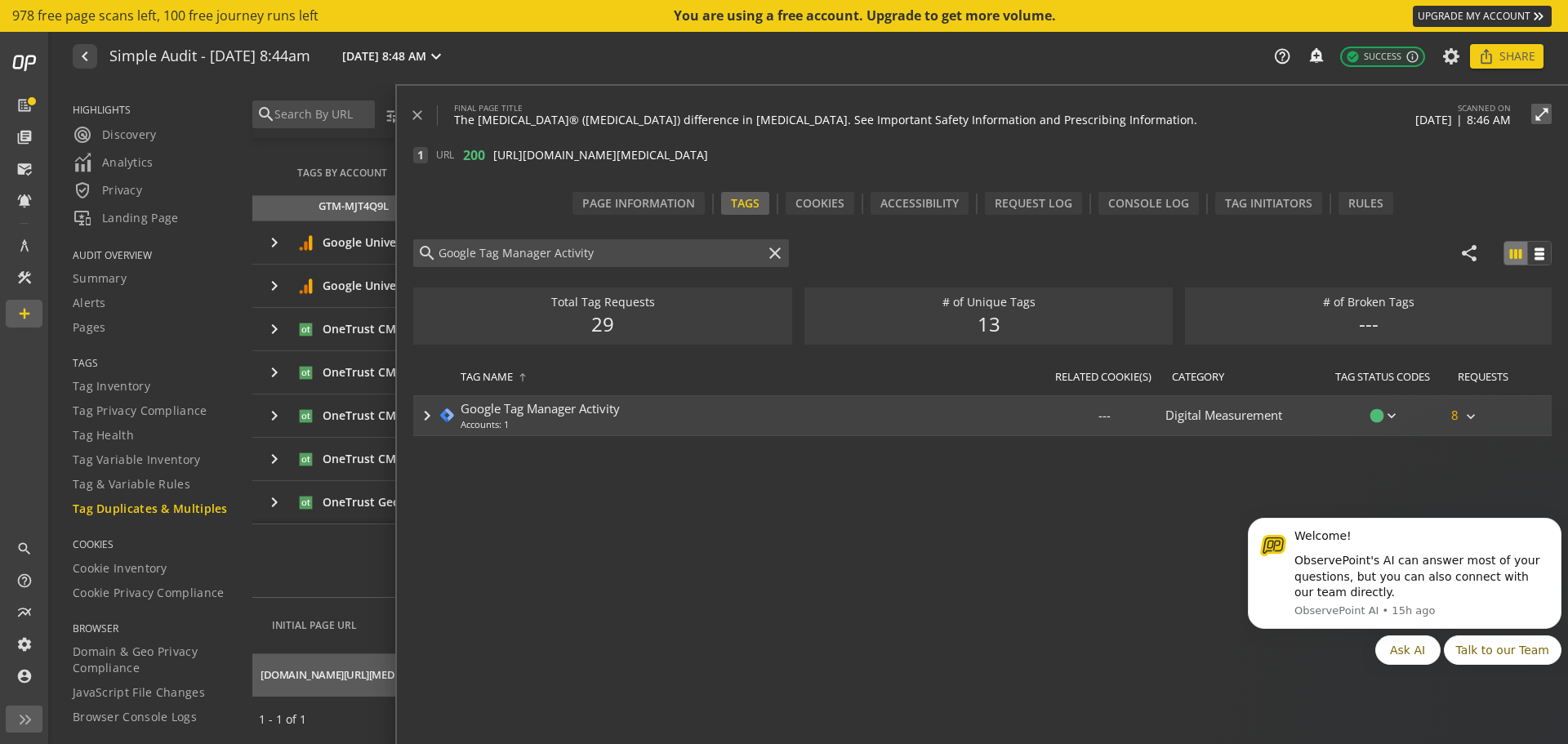
click at [420, 415] on mat-icon "keyboard_arrow_right" at bounding box center [427, 415] width 20 height 20
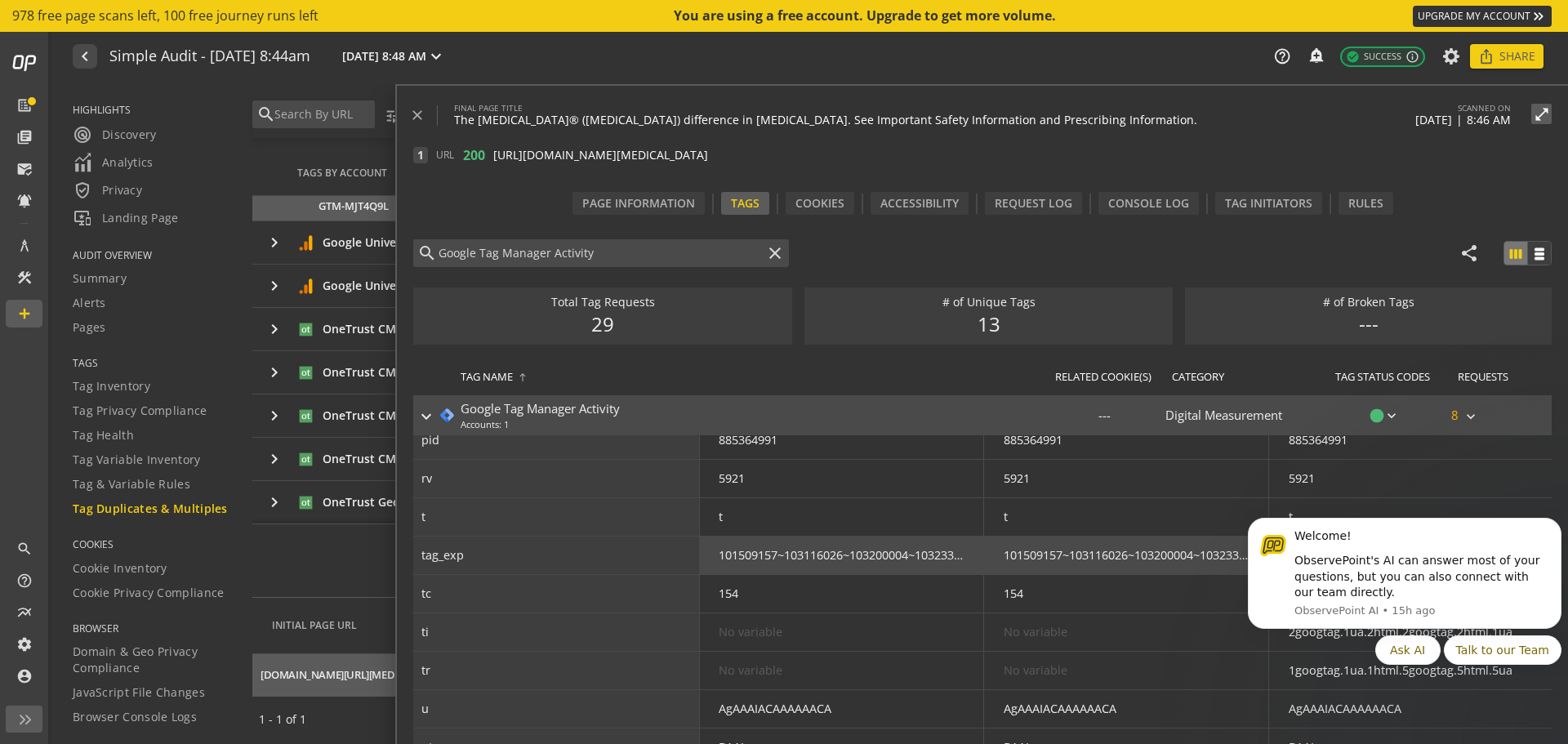
scroll to position [354, 0]
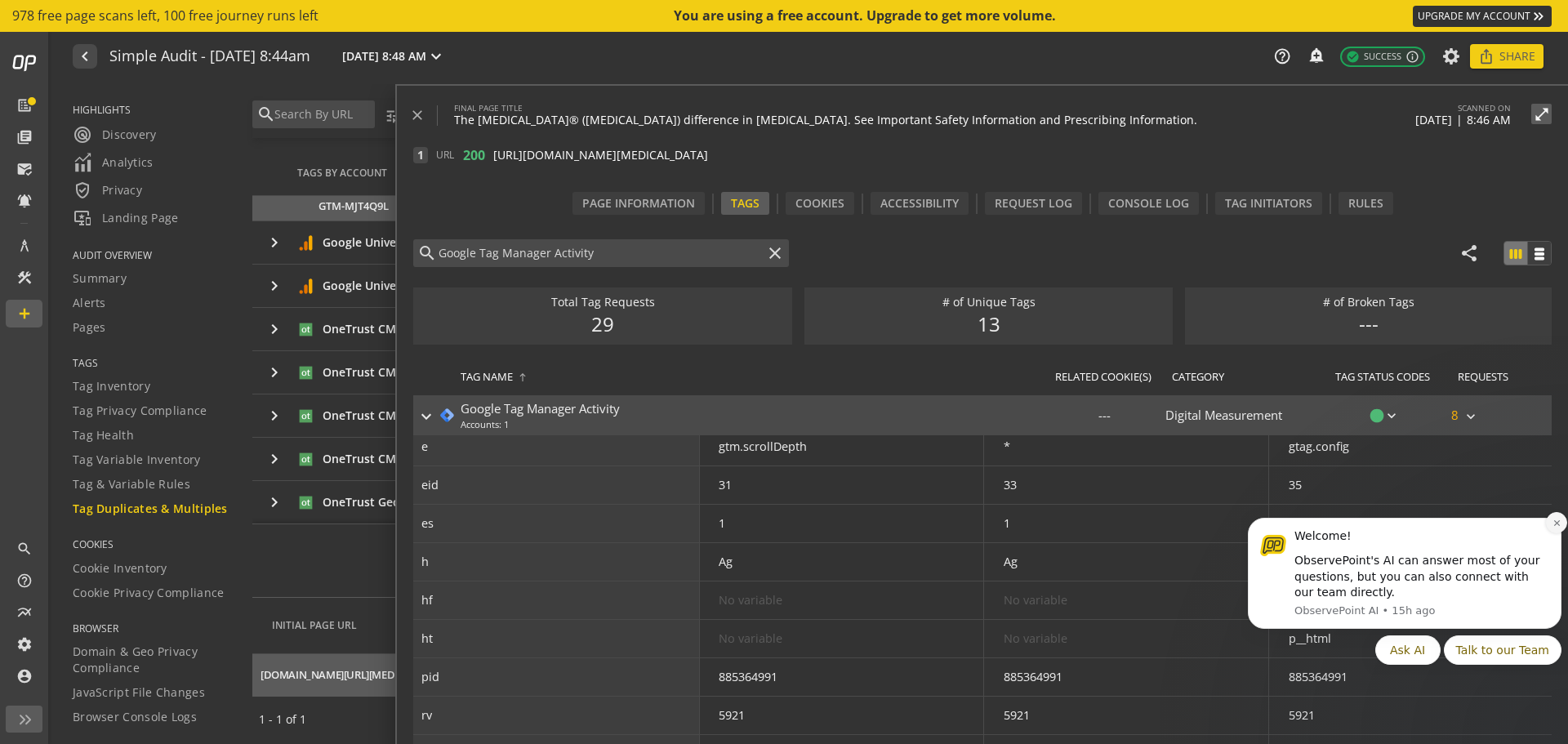
click at [1552, 527] on icon "Dismiss notification" at bounding box center [1557, 524] width 9 height 9
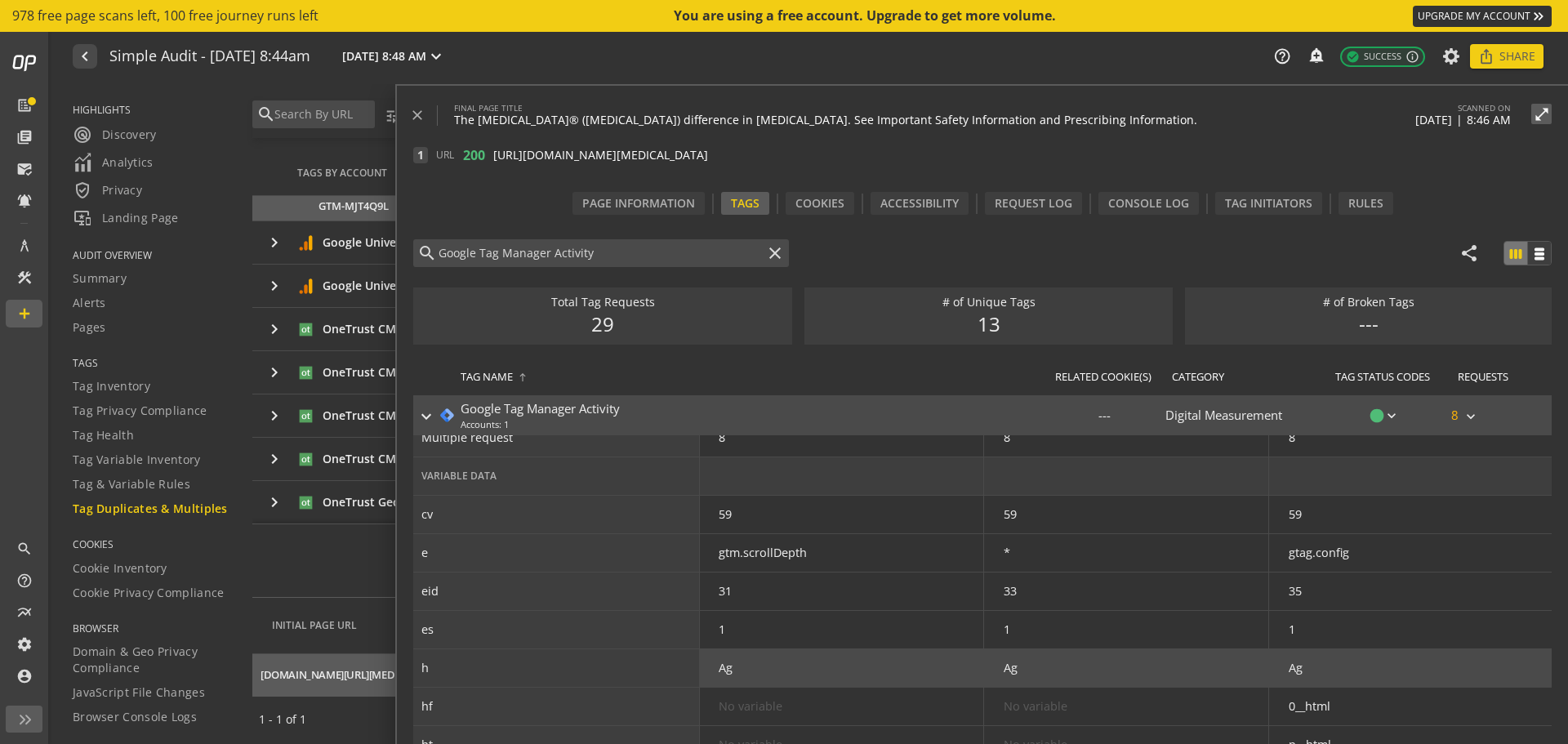
scroll to position [0, 0]
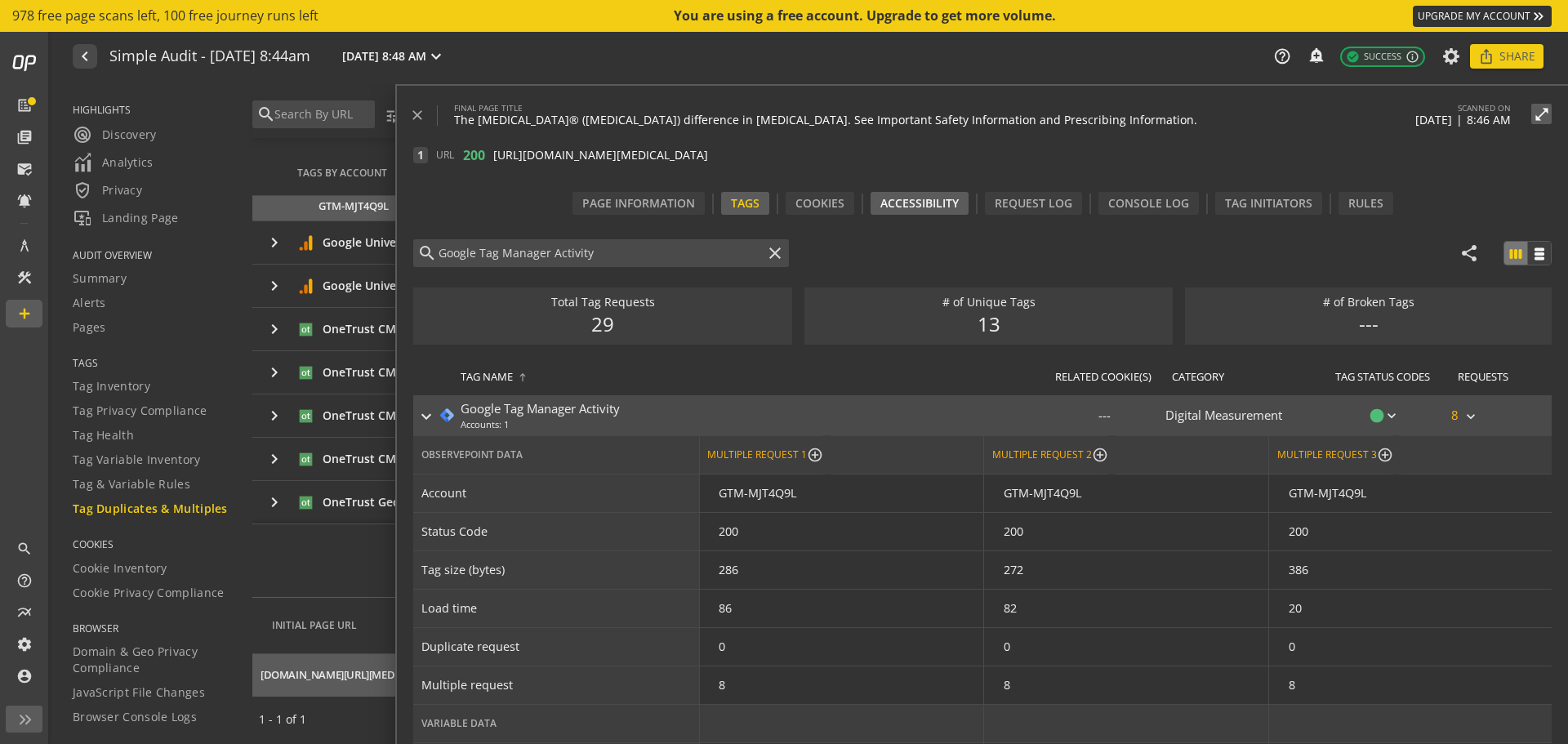
click at [914, 203] on div "Accessibility" at bounding box center [919, 203] width 98 height 22
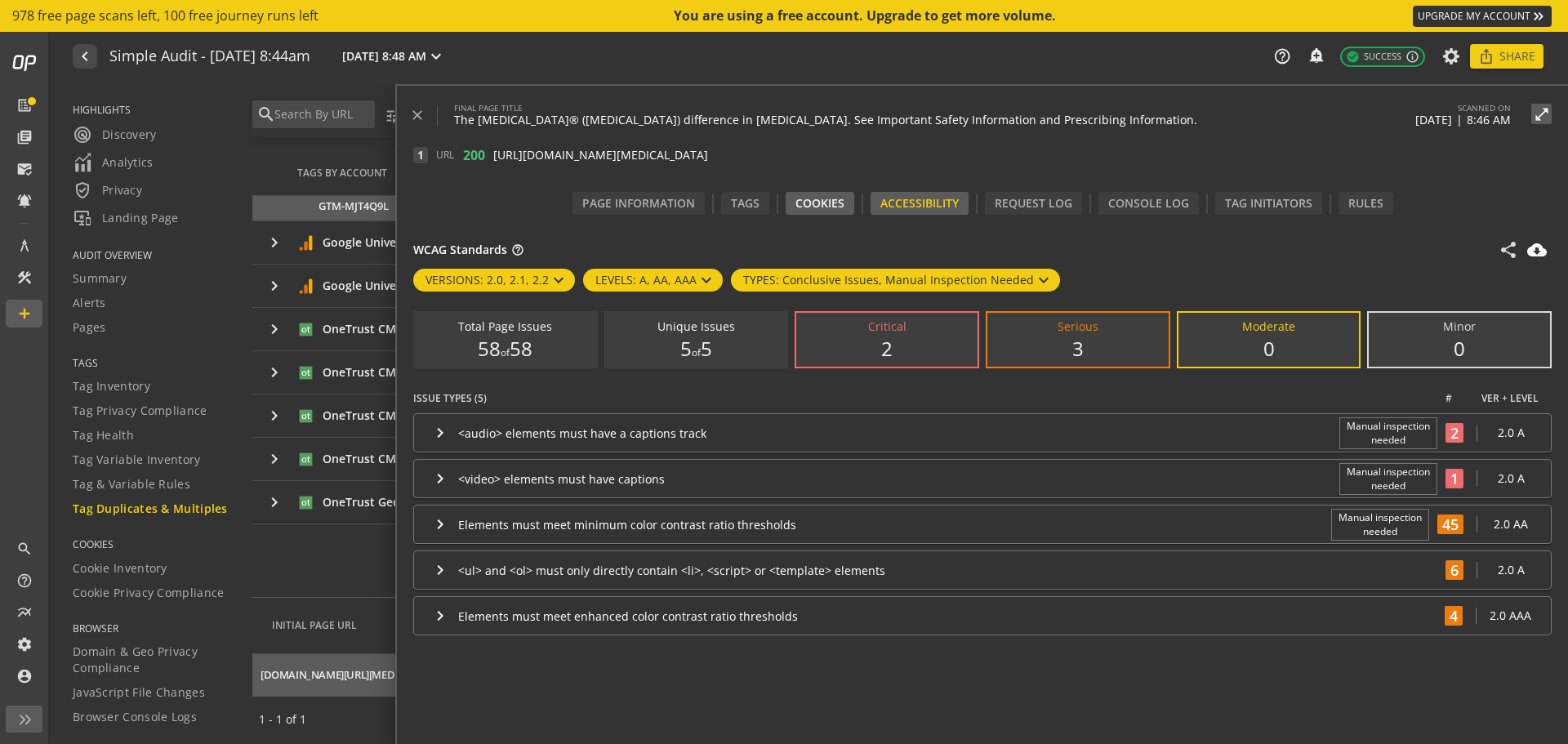
click at [807, 209] on div "Cookies" at bounding box center [820, 203] width 68 height 22
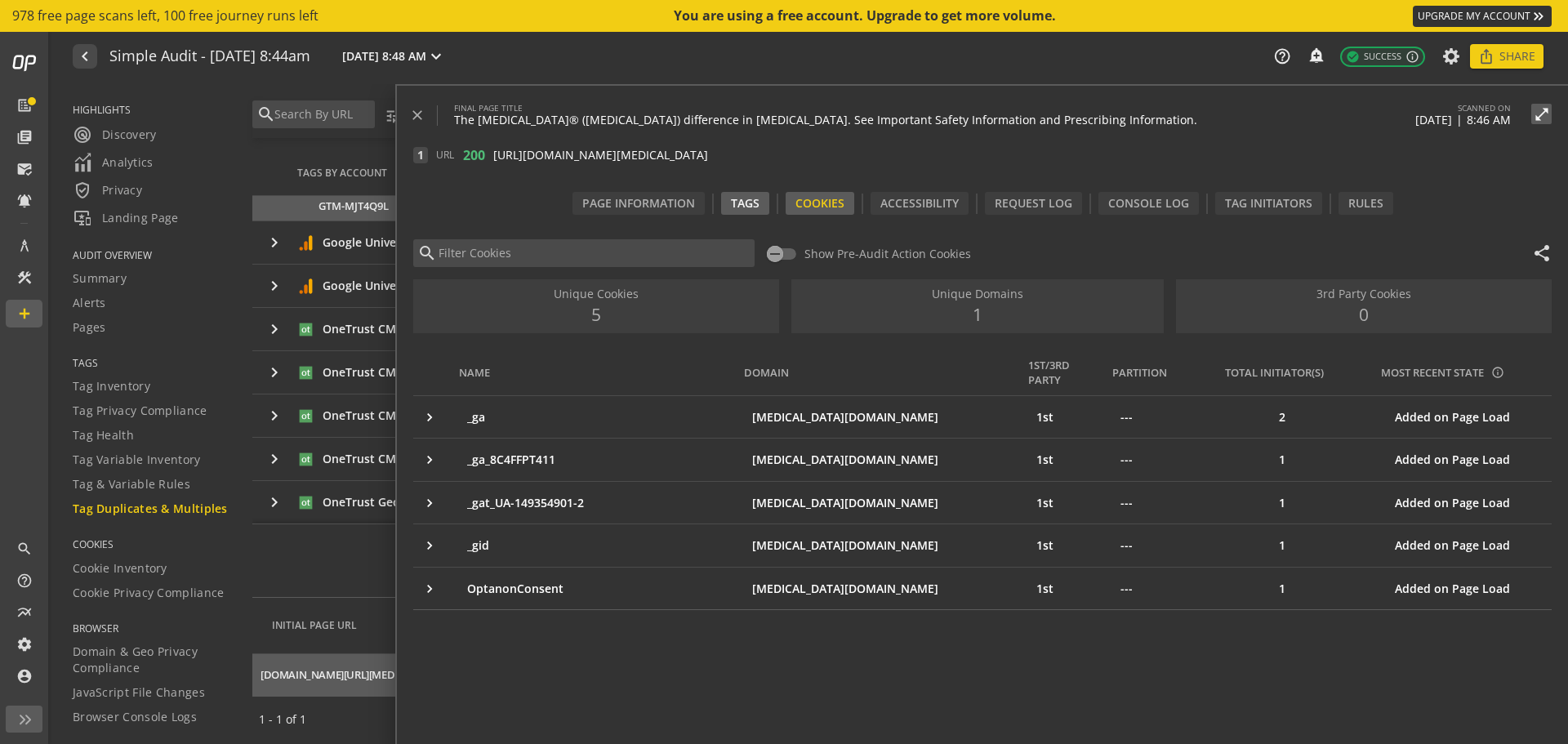
click at [729, 206] on div "Tags" at bounding box center [745, 203] width 48 height 22
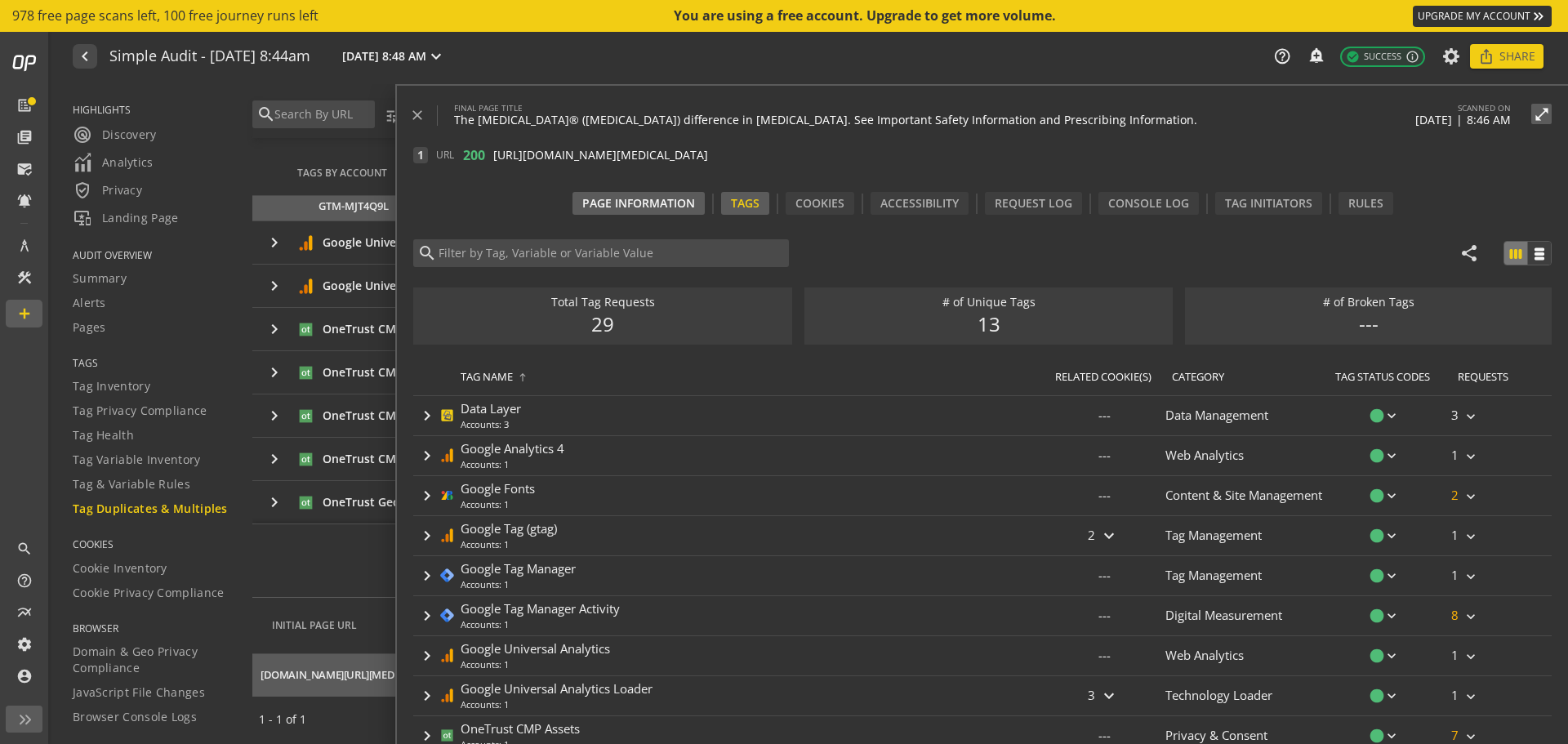
type input "Google Tag Manager Activity"
click at [609, 206] on div "Page Information" at bounding box center [638, 203] width 132 height 22
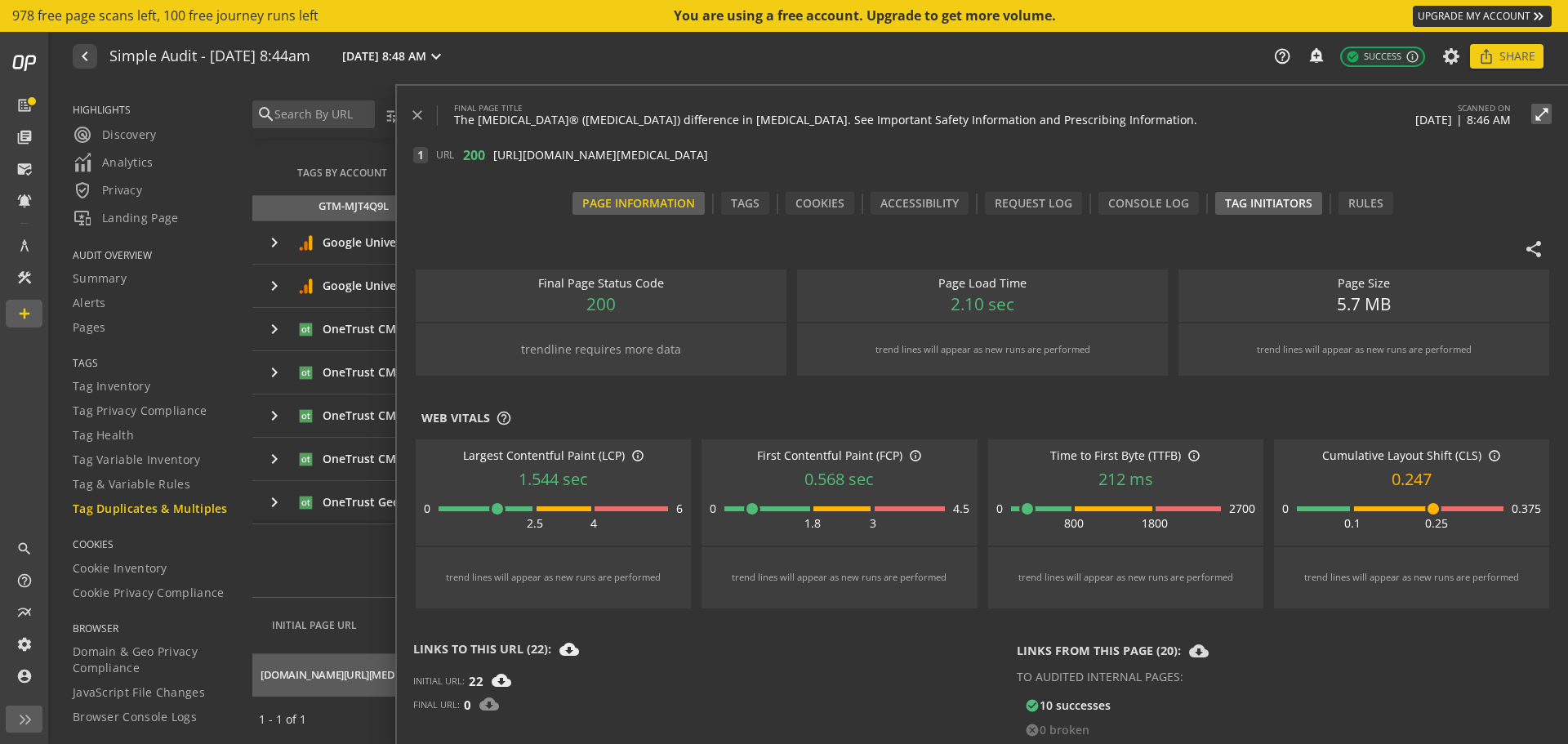
click at [1270, 207] on div "Tag Initiators" at bounding box center [1268, 203] width 107 height 22
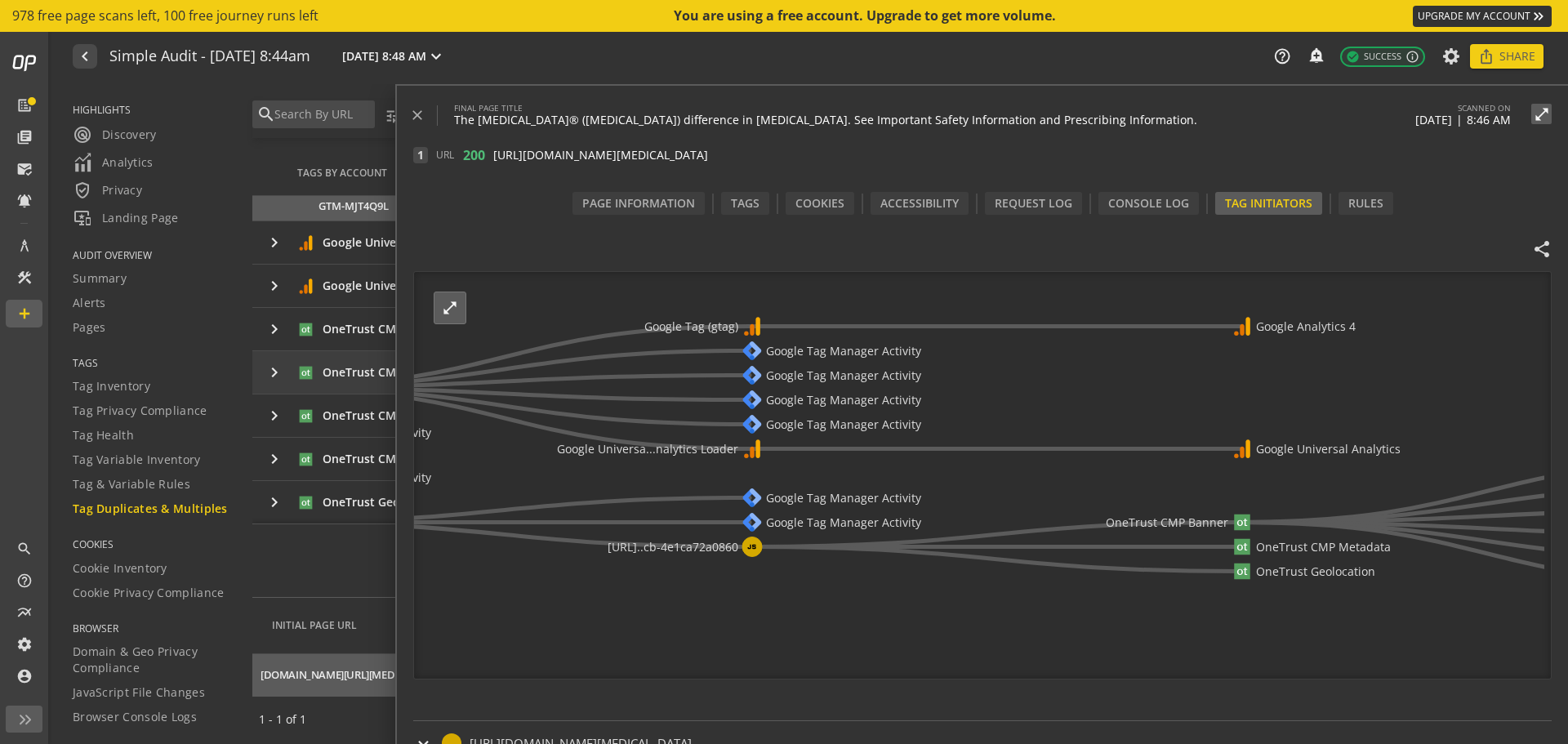
drag, startPoint x: 1205, startPoint y: 414, endPoint x: 391, endPoint y: 387, distance: 814.4
click at [391, 387] on mat-drawer-container "search tune Filters expand_more Pages Scanned notifications_none add_alert 22 U…" at bounding box center [900, 420] width 1336 height 671
click at [984, 337] on icon "[URL][DOMAIN_NAME][MEDICAL_DATA] Google Fonts Google Fonts Google Tag Manager G…" at bounding box center [979, 476] width 1131 height 409
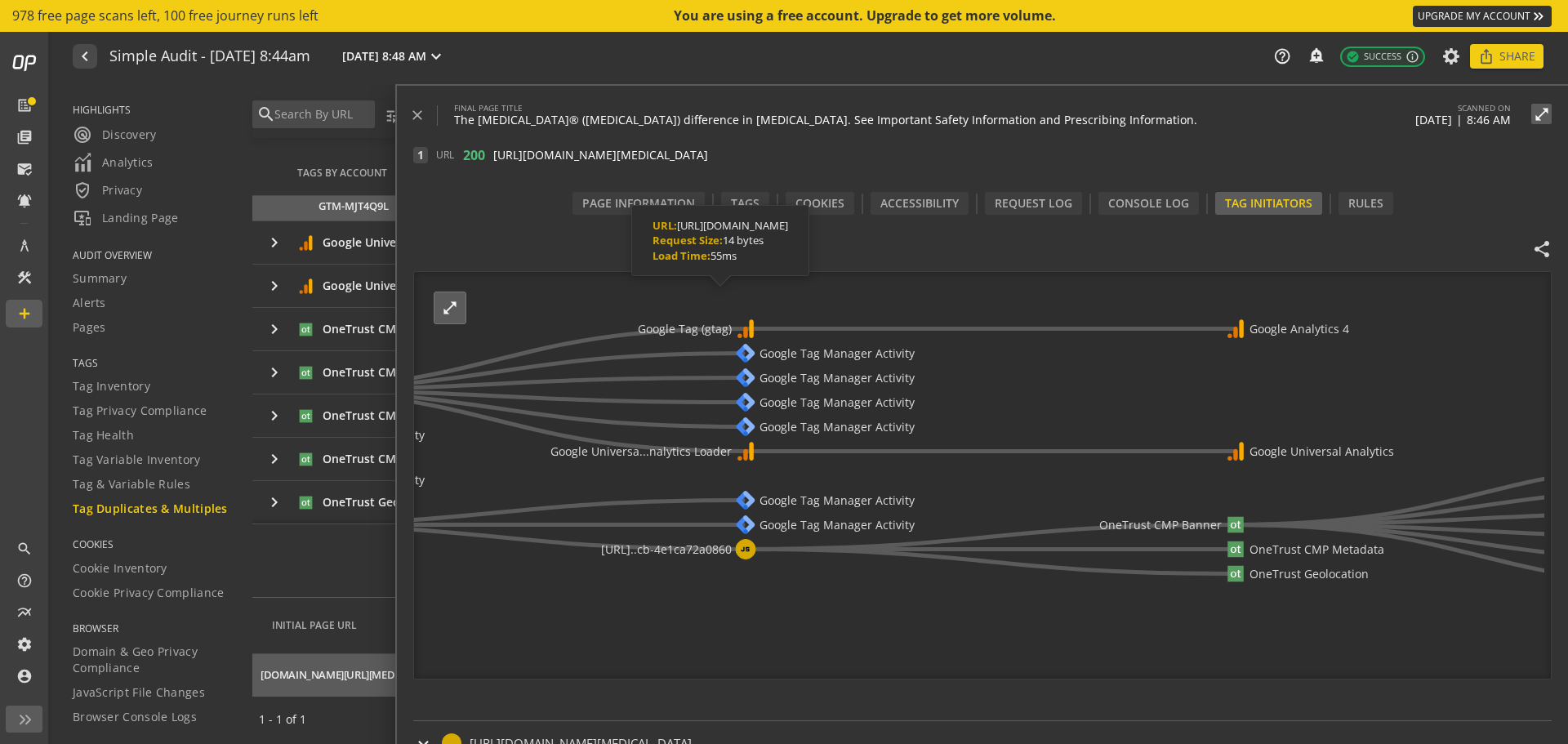
click at [807, 348] on text "Google Tag Manager Activity" at bounding box center [837, 353] width 156 height 16
click at [407, 120] on div "close FINAL PAGE TITLE The [MEDICAL_DATA]® ([MEDICAL_DATA]) difference in [MEDI…" at bounding box center [983, 434] width 1171 height 695
click at [105, 216] on span "important_devices Landing Page" at bounding box center [126, 217] width 106 height 20
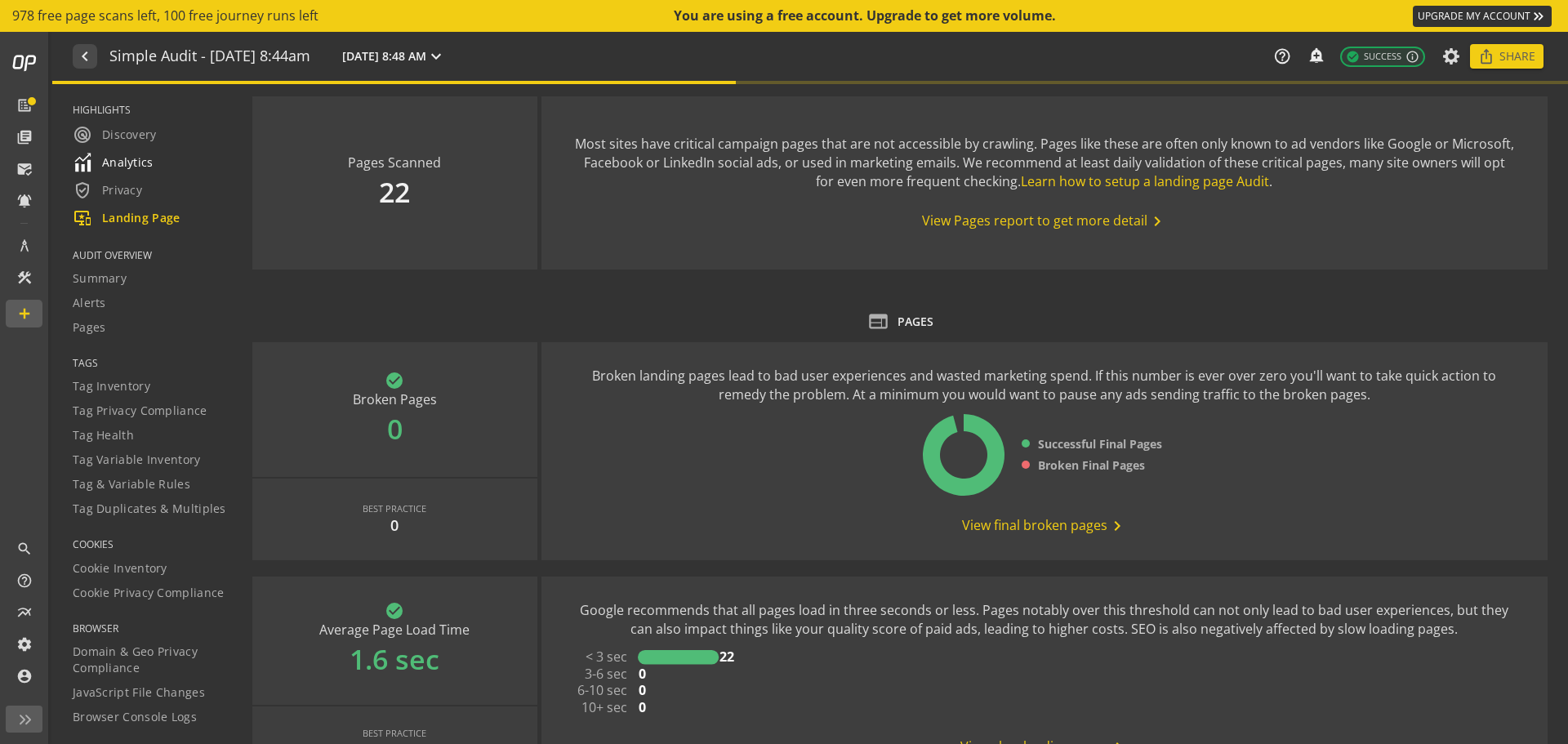
click at [155, 161] on div "Analytics" at bounding box center [153, 162] width 159 height 20
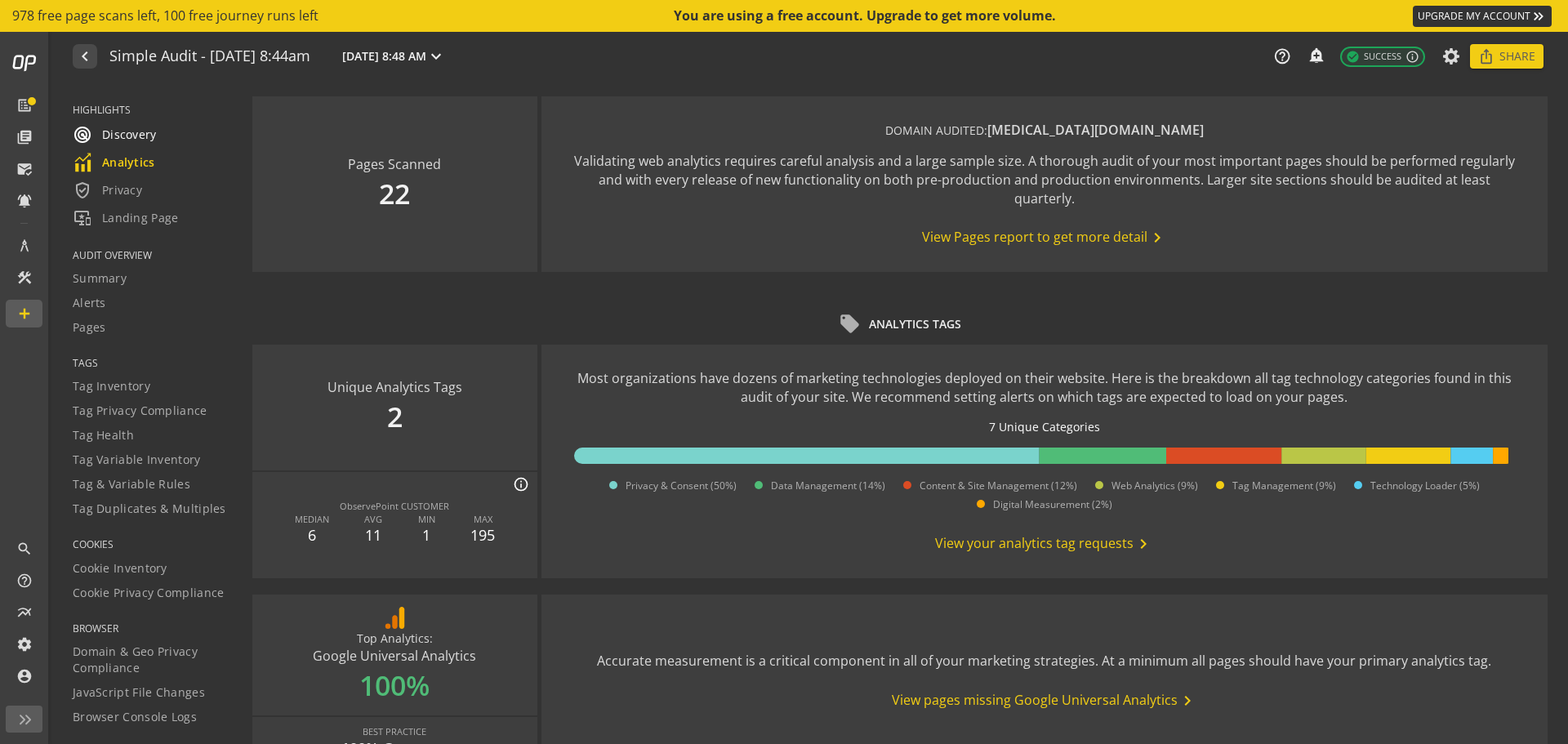
click at [117, 136] on span "radar Discovery" at bounding box center [115, 134] width 84 height 20
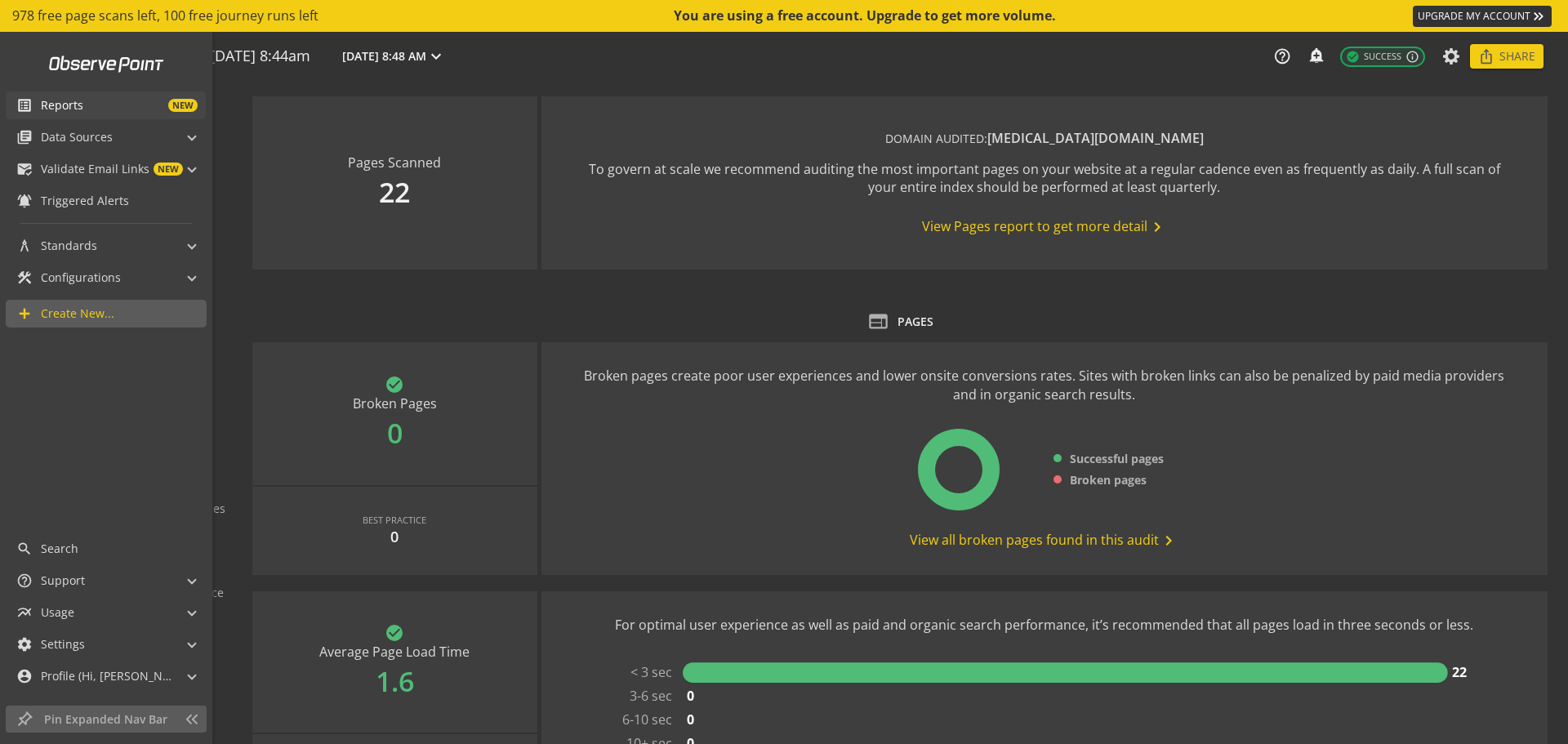
click at [79, 102] on span "Reports" at bounding box center [62, 105] width 42 height 16
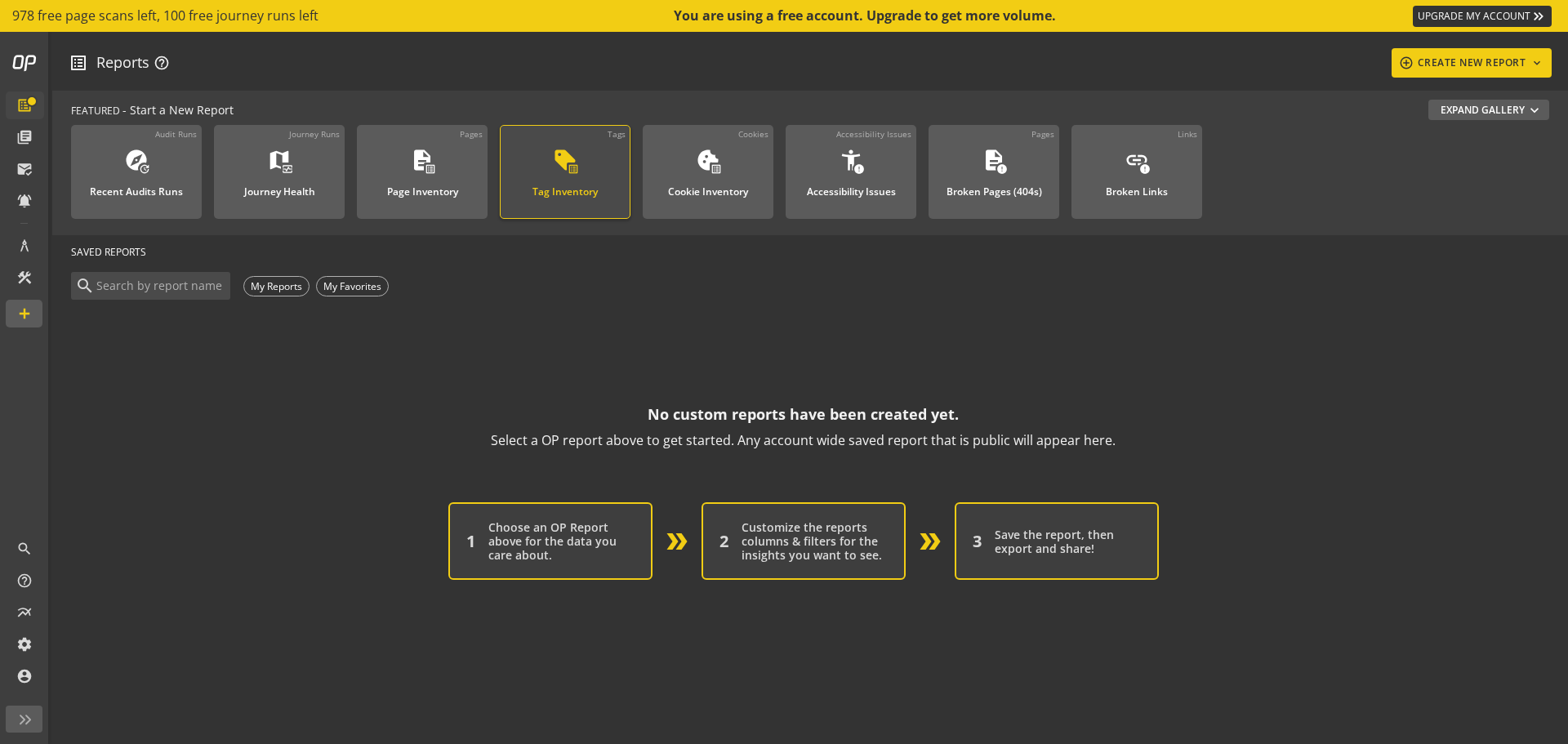
click at [587, 185] on div "Tag Inventory" at bounding box center [565, 186] width 66 height 22
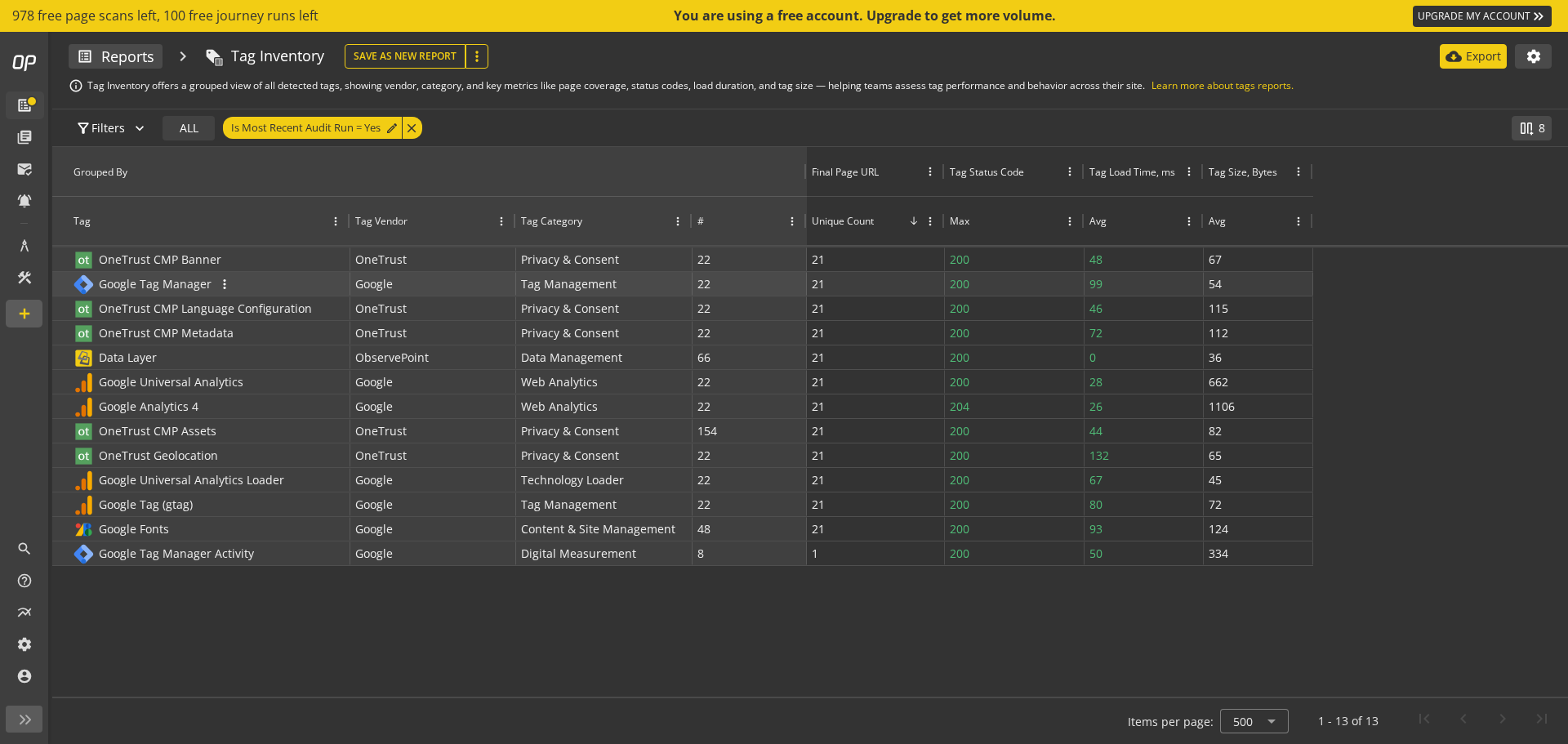
click at [147, 280] on span "Google Tag Manager" at bounding box center [155, 284] width 112 height 16
click at [226, 281] on span "more_vert" at bounding box center [225, 285] width 15 height 15
click at [189, 281] on span "Google Tag Manager" at bounding box center [155, 284] width 112 height 16
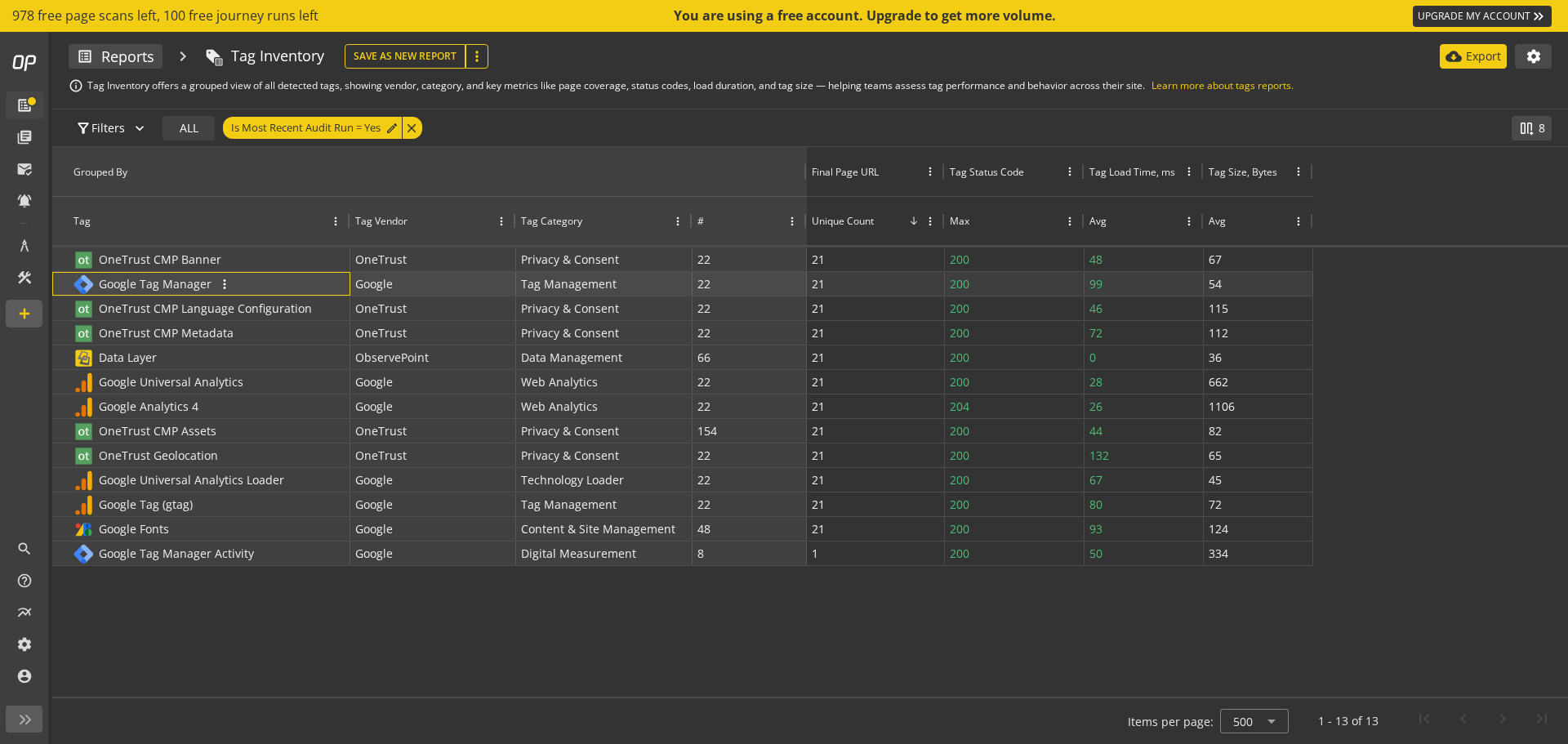
click at [135, 279] on span "Google Tag Manager" at bounding box center [155, 284] width 112 height 16
click at [1544, 61] on span at bounding box center [1533, 56] width 39 height 39
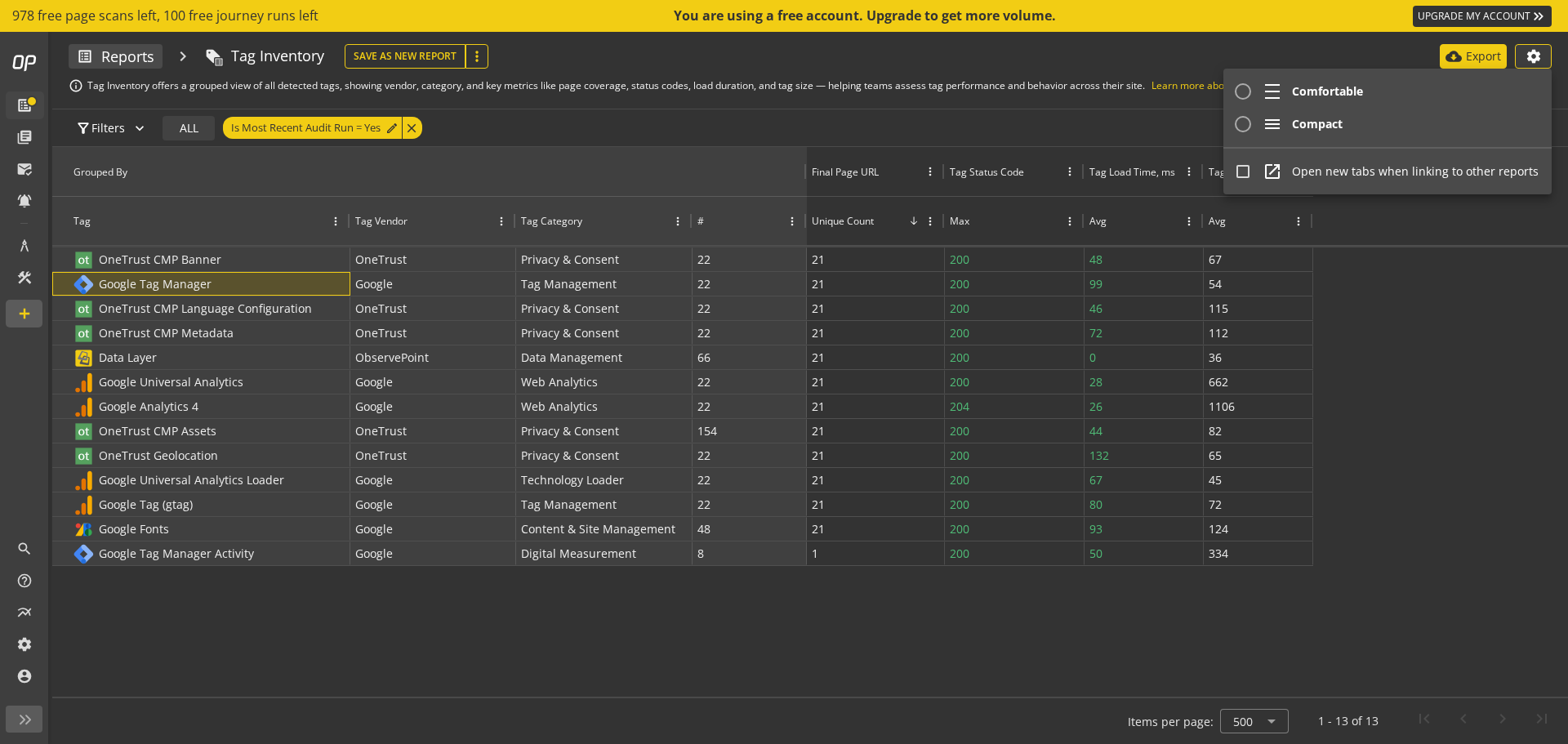
drag, startPoint x: 1508, startPoint y: 238, endPoint x: 1527, endPoint y: 165, distance: 75.4
click at [1512, 237] on div at bounding box center [784, 372] width 1568 height 744
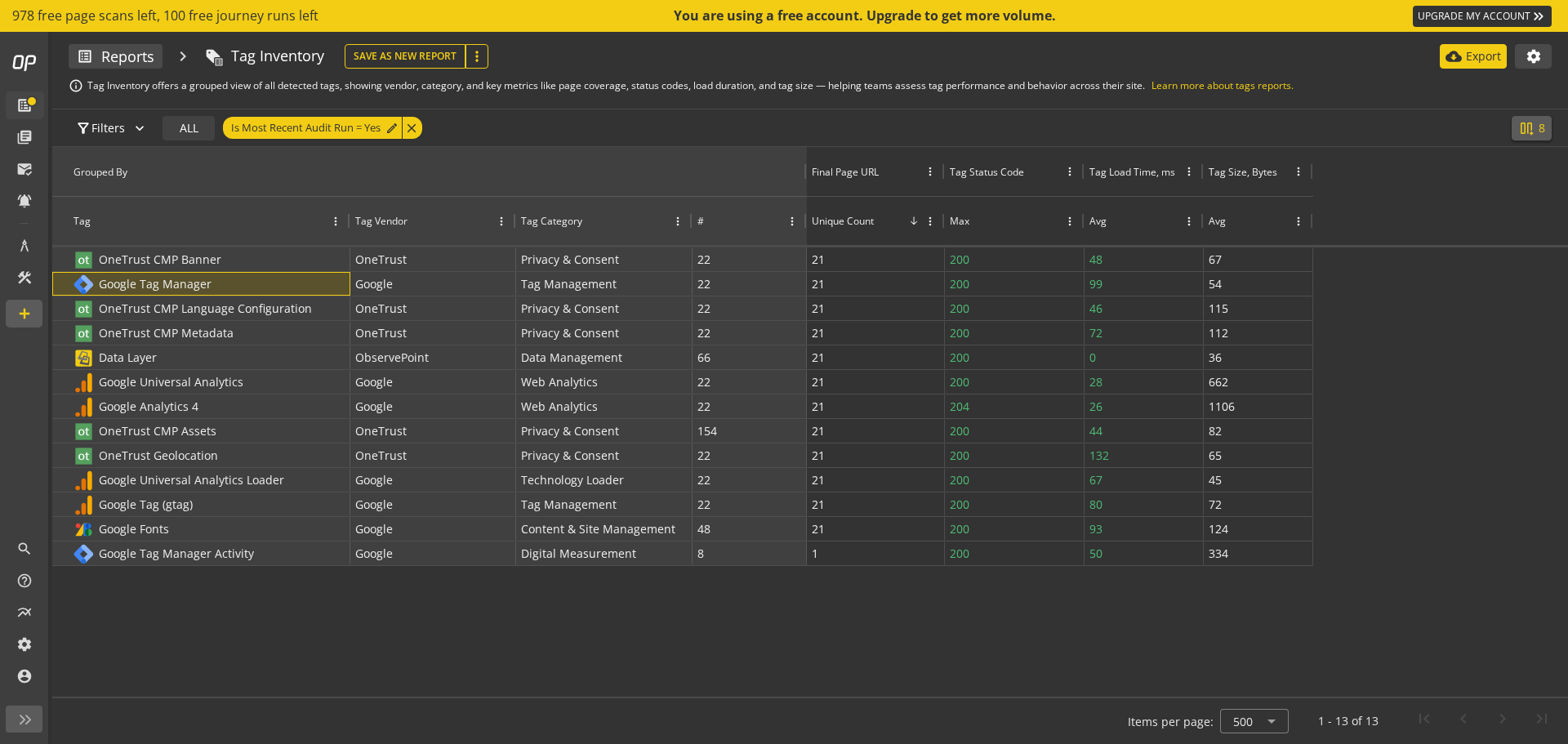
drag, startPoint x: 1530, startPoint y: 144, endPoint x: 1533, endPoint y: 129, distance: 15.3
click at [1530, 143] on div "filter_alt Filters expand_more ALL Is Most Recent Audit Run = Yes edit close sp…" at bounding box center [810, 127] width 1516 height 38
click at [1534, 128] on button "splitscreen_vertical_add 8" at bounding box center [1531, 128] width 40 height 24
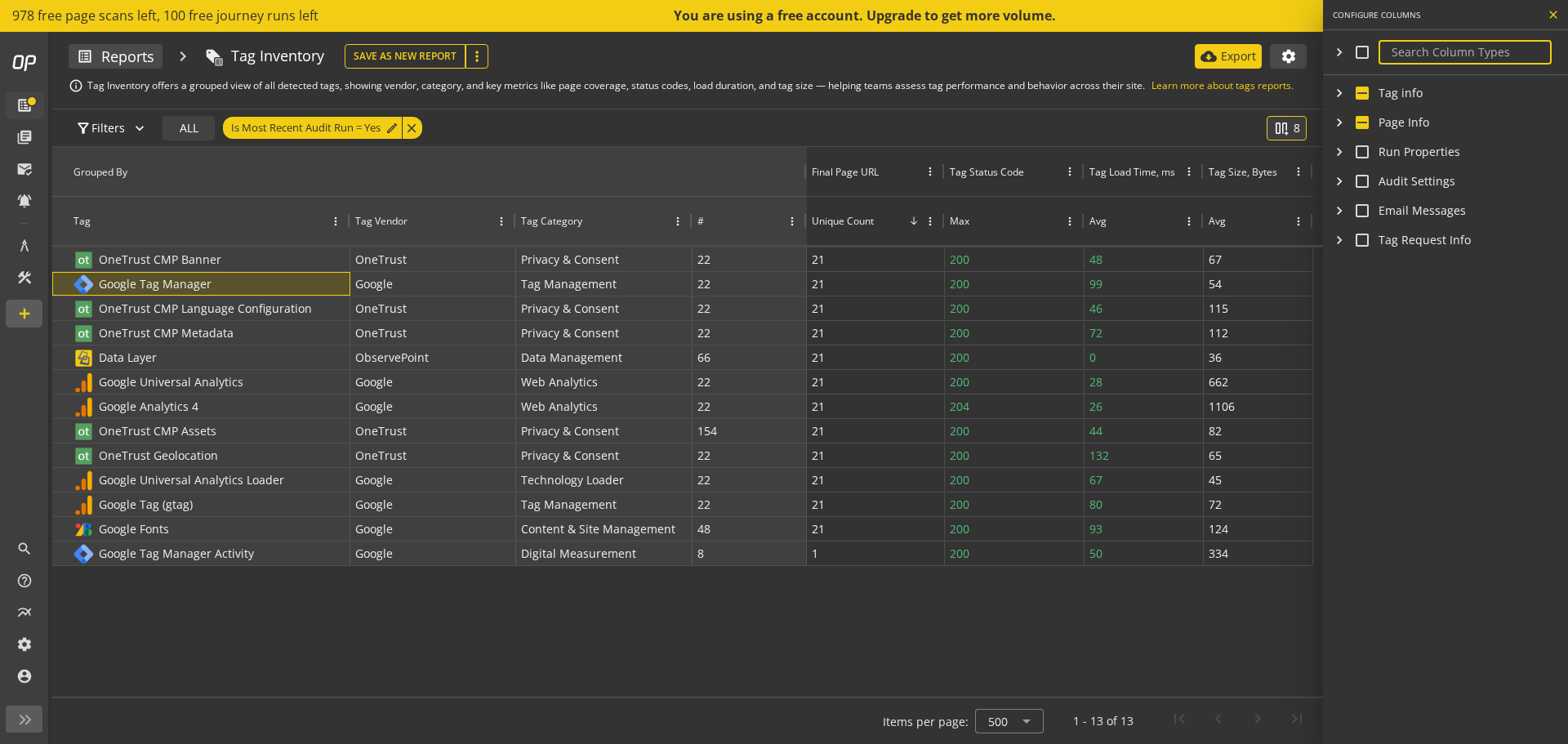
click at [1548, 22] on span "button" at bounding box center [1553, 15] width 39 height 39
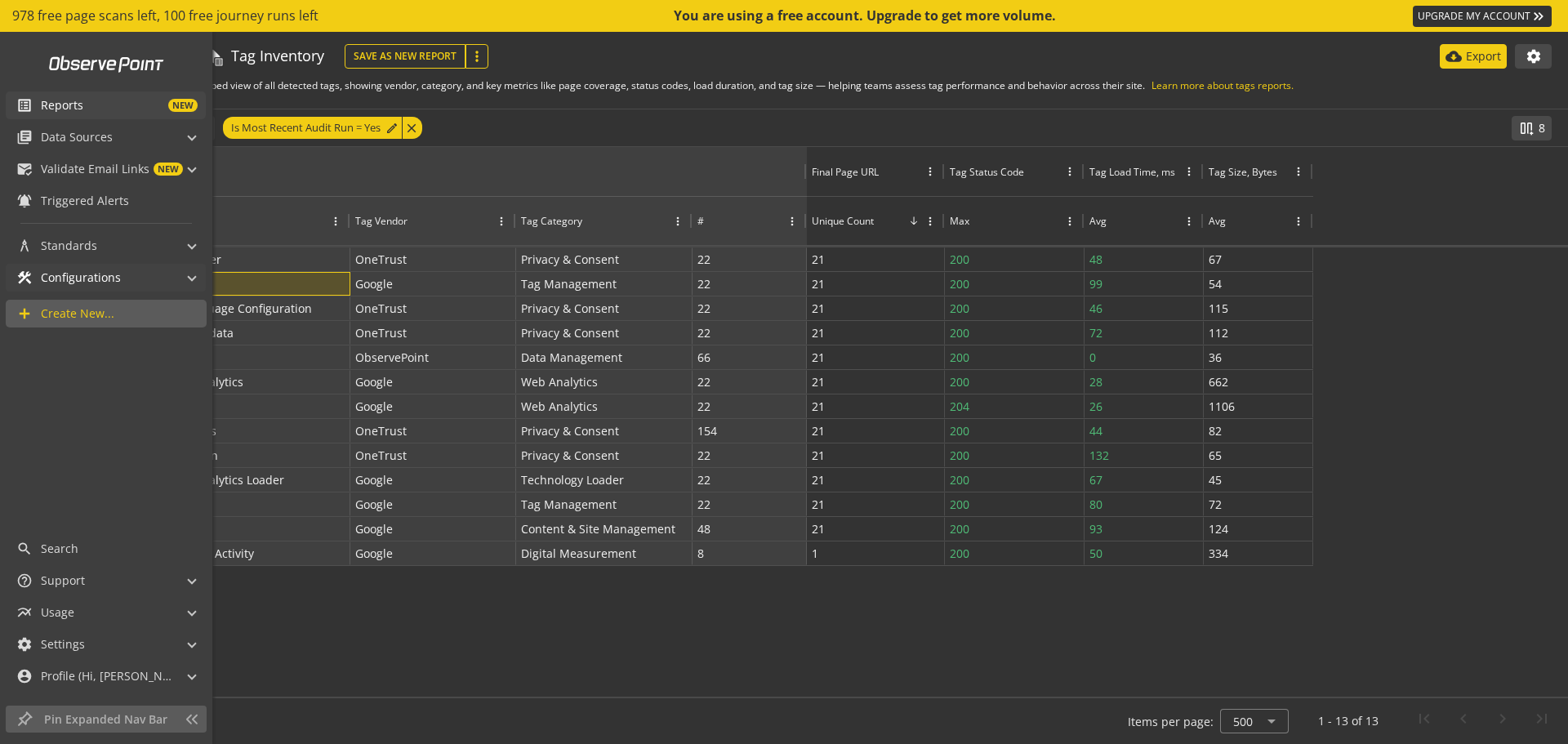
click at [191, 281] on span at bounding box center [191, 275] width 7 height 17
